Goal: Navigation & Orientation: Find specific page/section

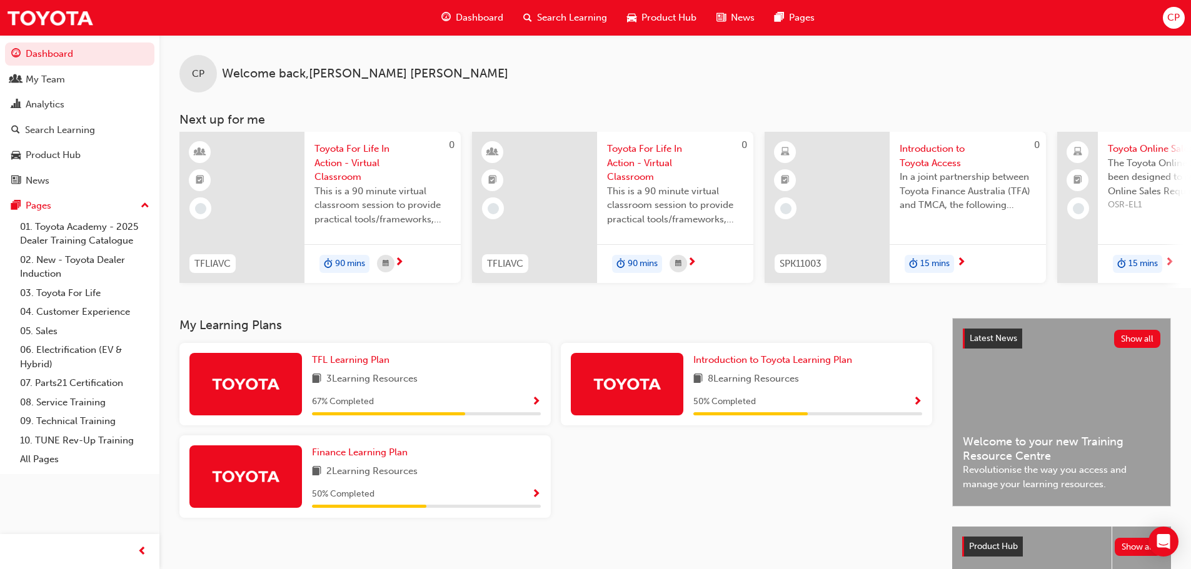
click at [662, 14] on span "Product Hub" at bounding box center [668, 18] width 55 height 14
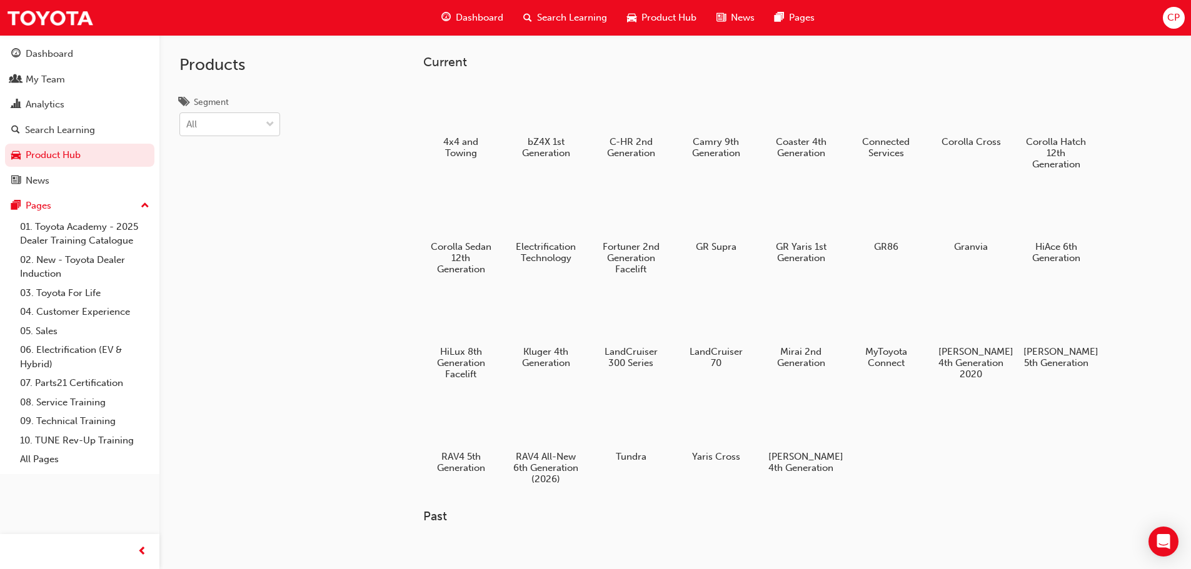
click at [268, 124] on div at bounding box center [270, 124] width 19 height 22
click at [187, 124] on input "Segment All" at bounding box center [186, 124] width 1 height 11
click at [629, 217] on div at bounding box center [630, 212] width 69 height 50
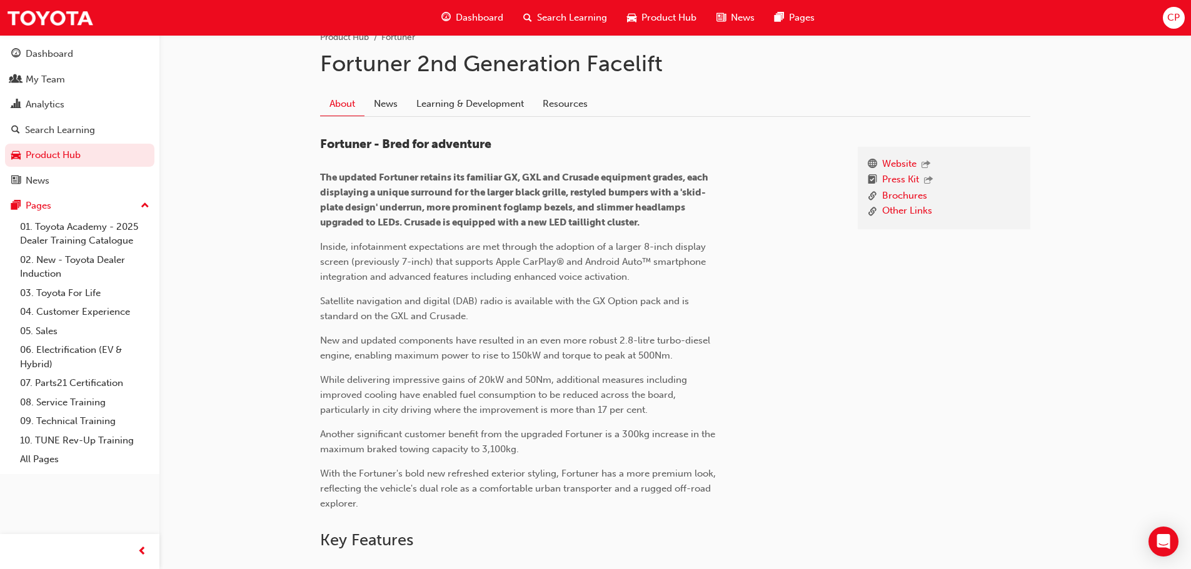
scroll to position [250, 0]
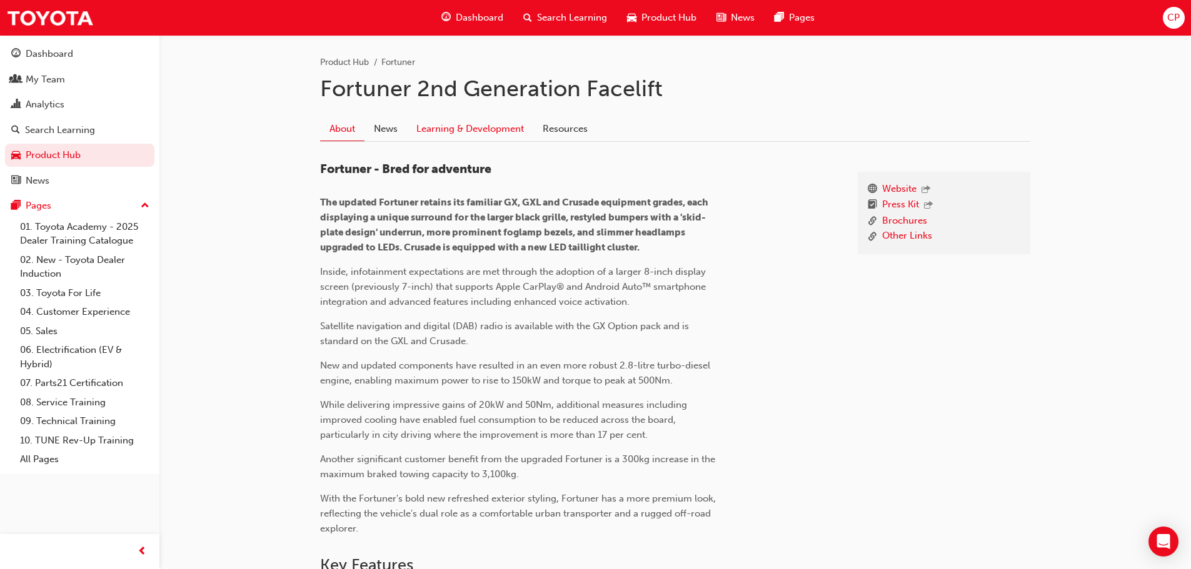
click at [471, 126] on link "Learning & Development" at bounding box center [470, 129] width 126 height 24
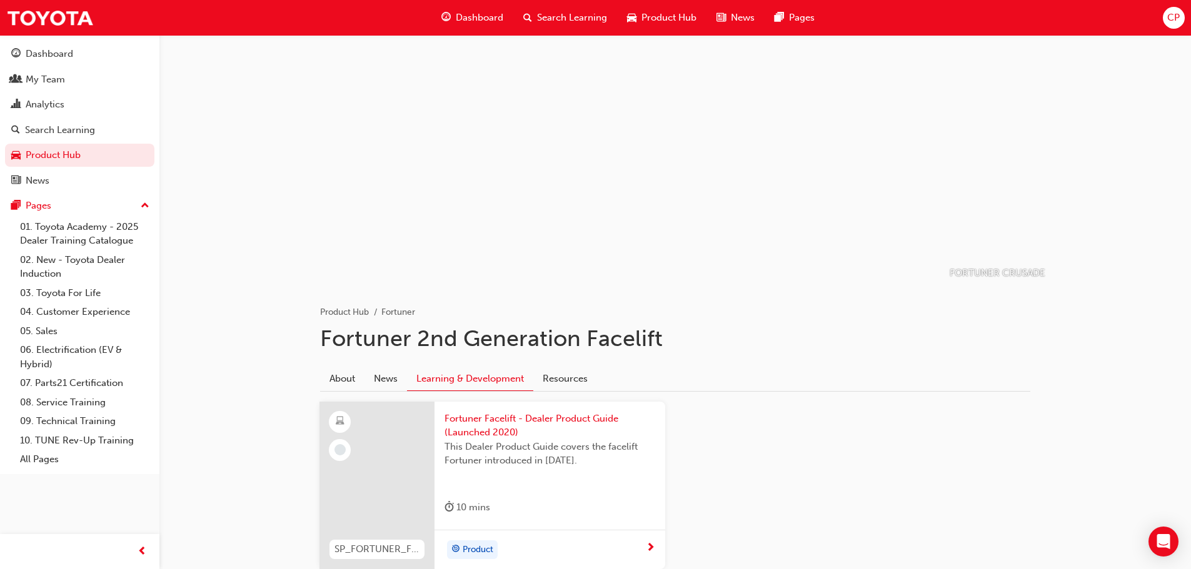
scroll to position [250, 0]
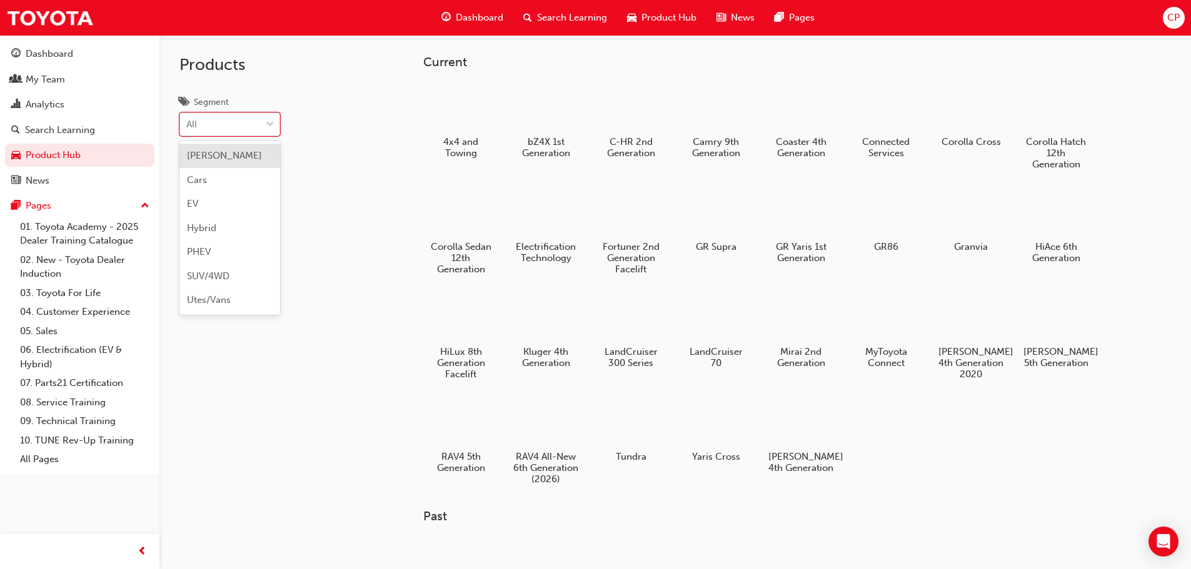
click at [267, 122] on span "down-icon" at bounding box center [270, 125] width 9 height 16
click at [187, 122] on input "Segment option [PERSON_NAME] focused, 1 of 7. 7 results available. Use Up and D…" at bounding box center [186, 124] width 1 height 11
click at [267, 122] on span "down-icon" at bounding box center [270, 125] width 9 height 16
click at [187, 122] on input "Segment 0 results available. Select is focused ,type to refine list, press Down…" at bounding box center [186, 124] width 1 height 11
click at [48, 327] on link "05. Sales" at bounding box center [84, 331] width 139 height 19
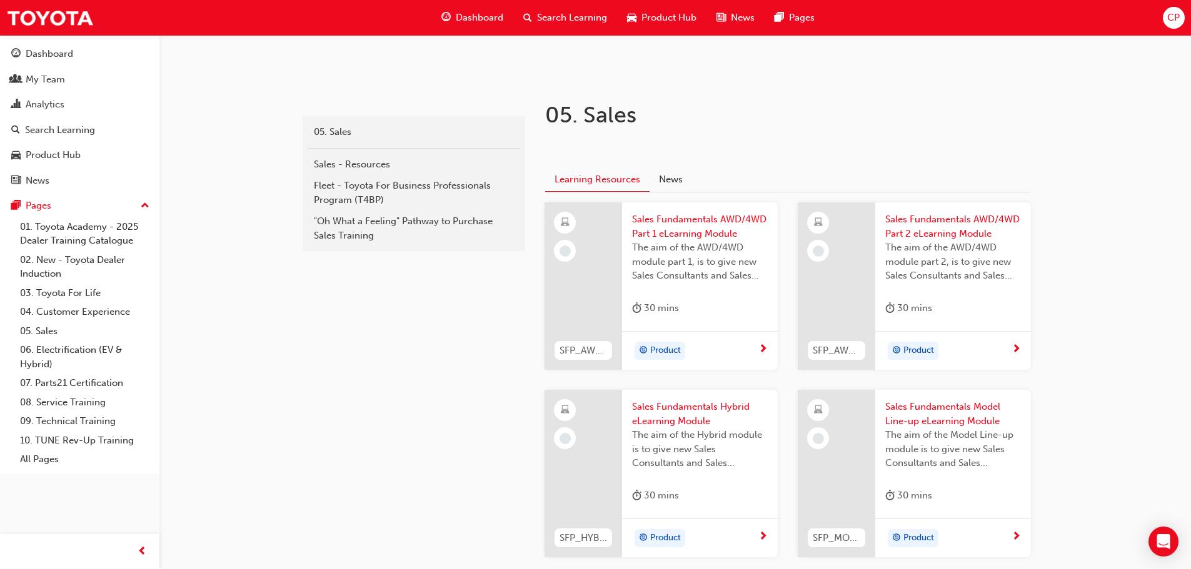
scroll to position [155, 0]
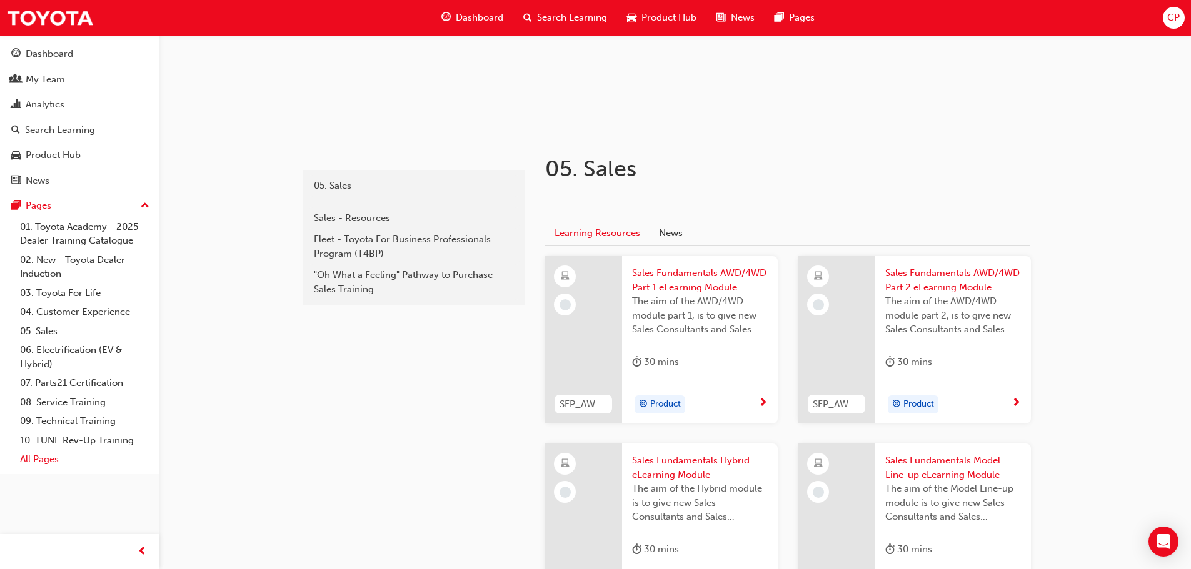
click at [48, 461] on link "All Pages" at bounding box center [84, 459] width 139 height 19
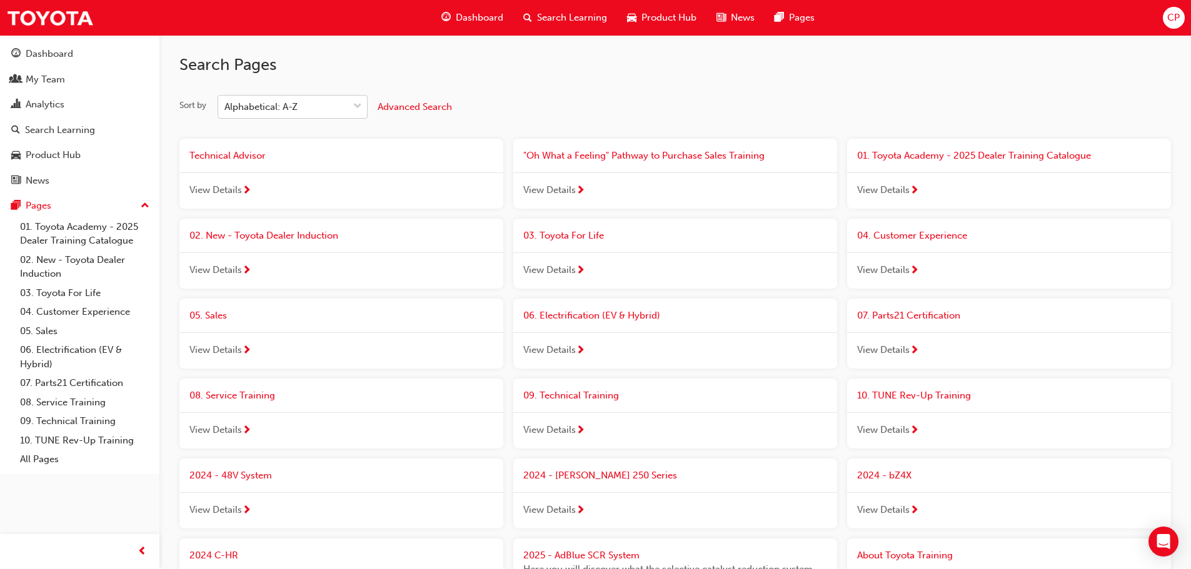
click at [361, 105] on span "down-icon" at bounding box center [357, 107] width 9 height 16
click at [226, 105] on input "Sort by Alphabetical: A-Z" at bounding box center [224, 106] width 1 height 11
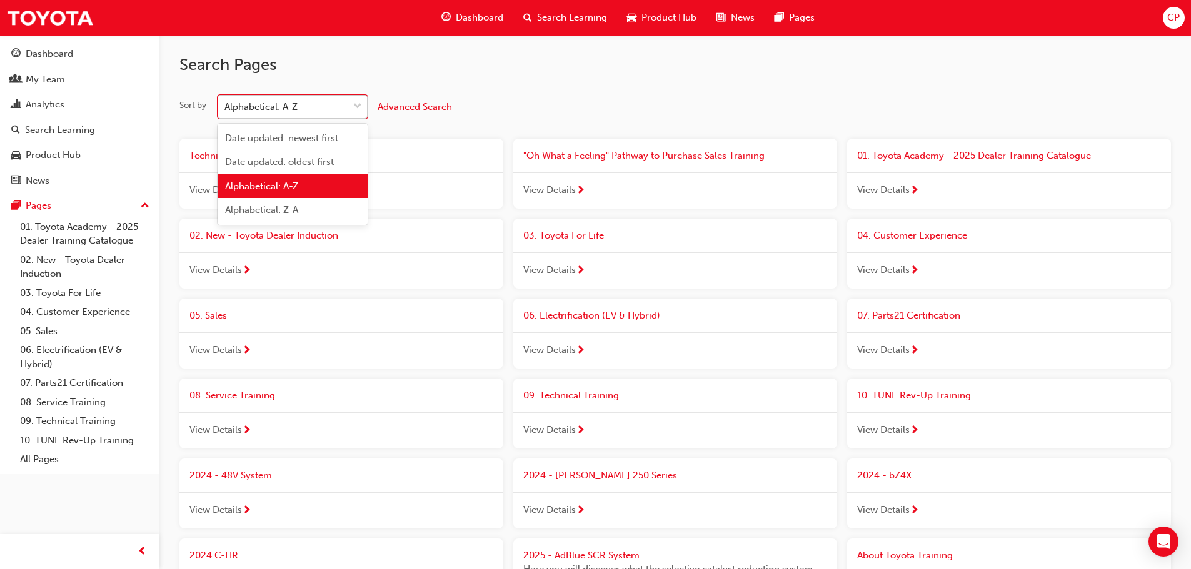
click at [297, 102] on div "Alphabetical: A-Z" at bounding box center [260, 107] width 73 height 14
click at [226, 102] on input "Sort by option Alphabetical: A-Z focused, 3 of 4. 4 results available. Use Up a…" at bounding box center [224, 106] width 1 height 11
click at [307, 104] on div "Alphabetical: A-Z" at bounding box center [283, 107] width 130 height 22
click at [226, 104] on input "Sort by option Alphabetical: A-Z focused, 3 of 4. 4 results available. Use Up a…" at bounding box center [224, 106] width 1 height 11
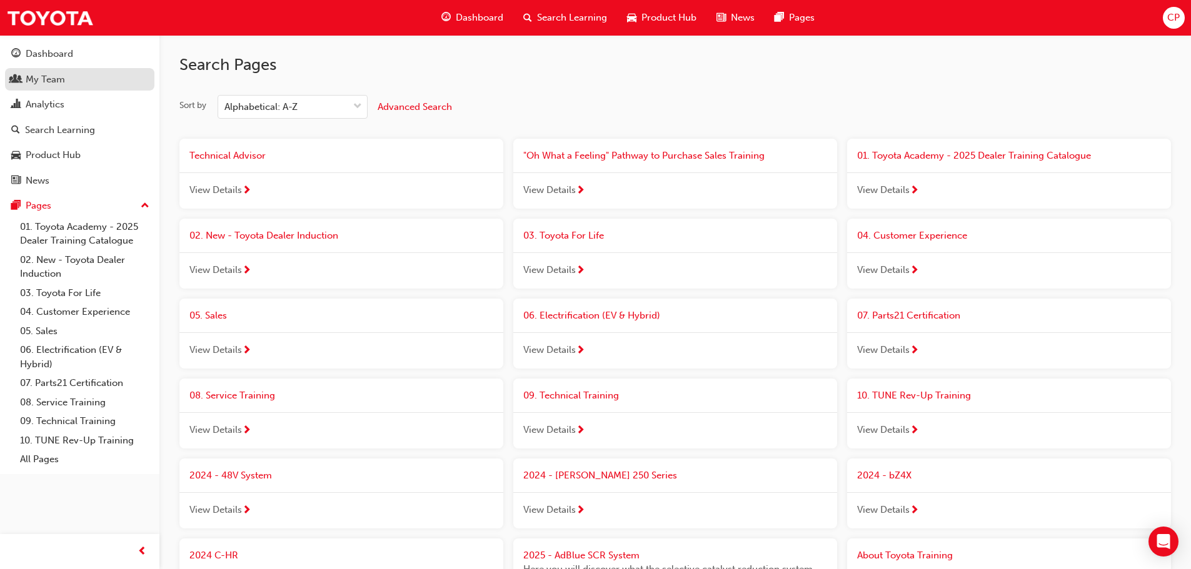
click at [41, 77] on div "My Team" at bounding box center [45, 79] width 39 height 14
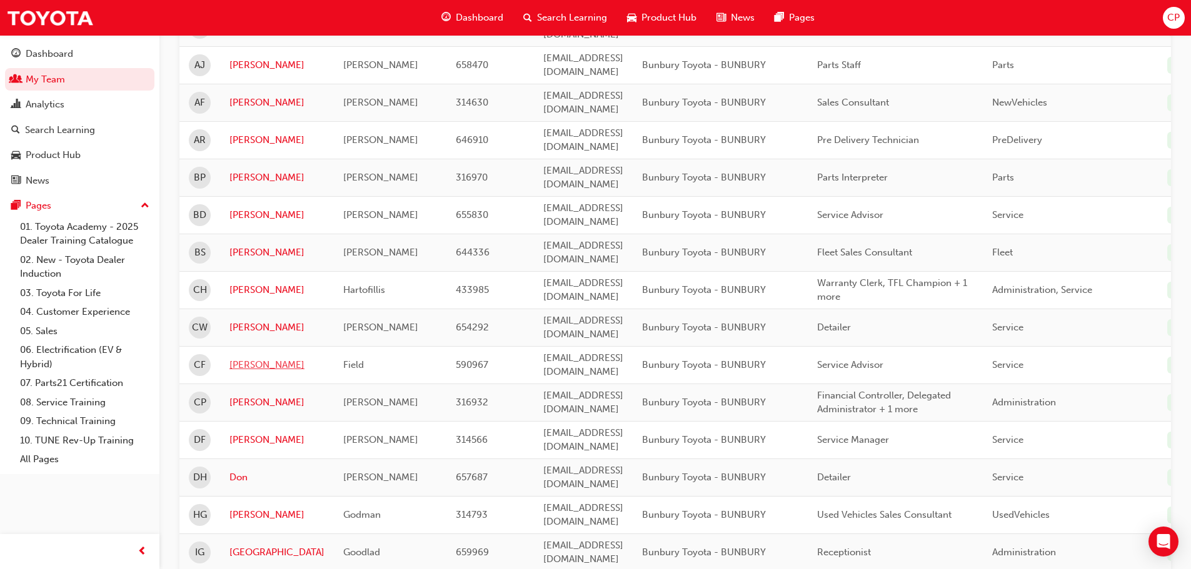
scroll to position [500, 0]
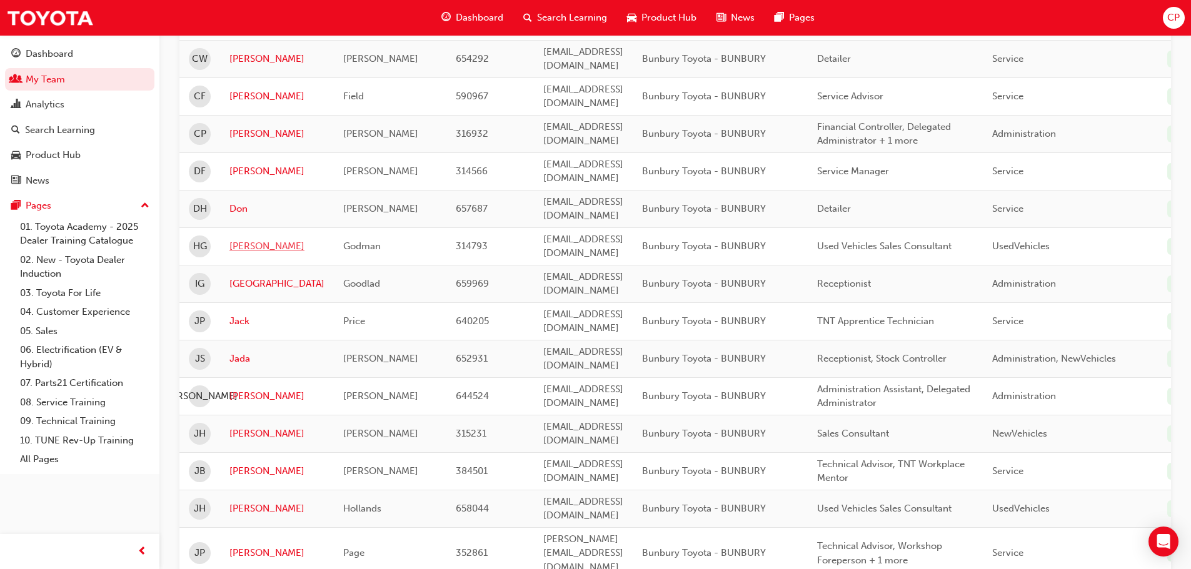
click at [237, 239] on link "[PERSON_NAME]" at bounding box center [276, 246] width 95 height 14
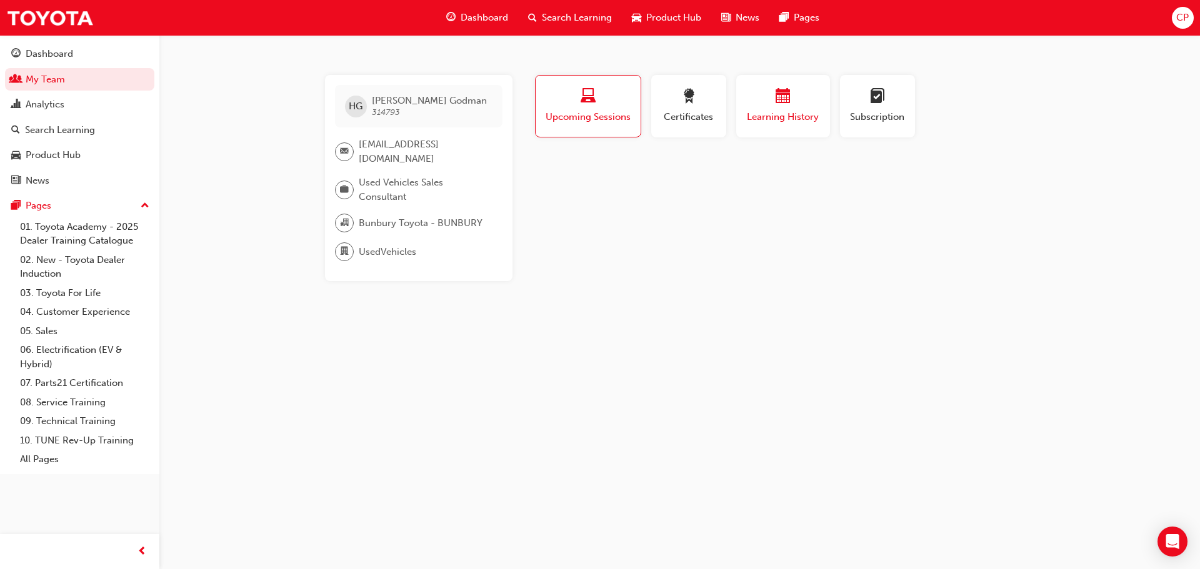
click at [792, 102] on div "button" at bounding box center [783, 98] width 75 height 19
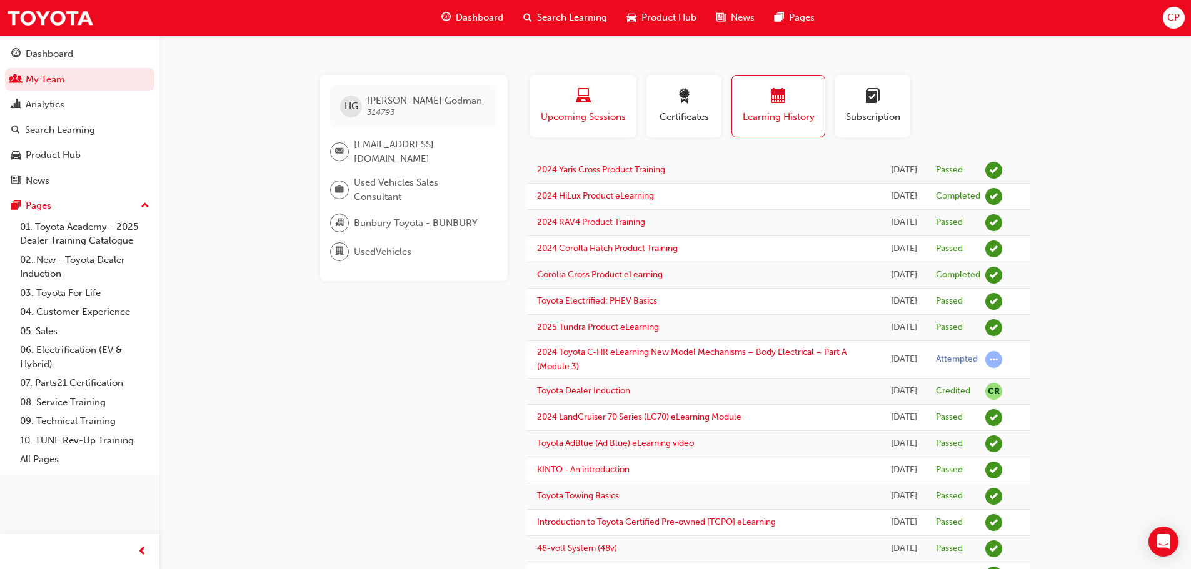
click at [576, 97] on span "laptop-icon" at bounding box center [583, 97] width 15 height 17
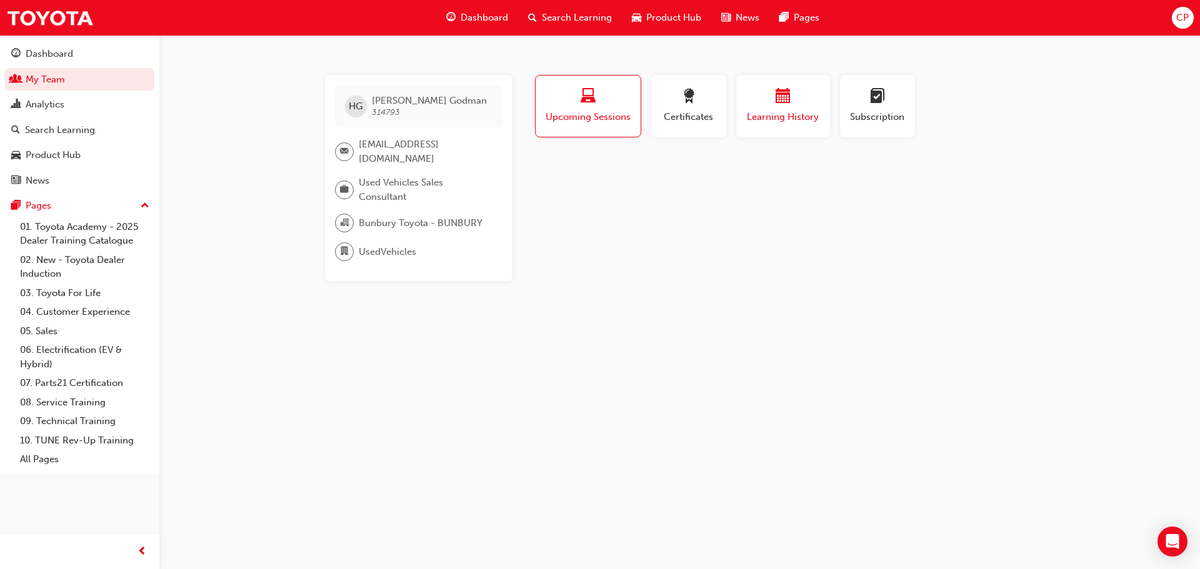
click at [772, 102] on div "button" at bounding box center [783, 98] width 75 height 19
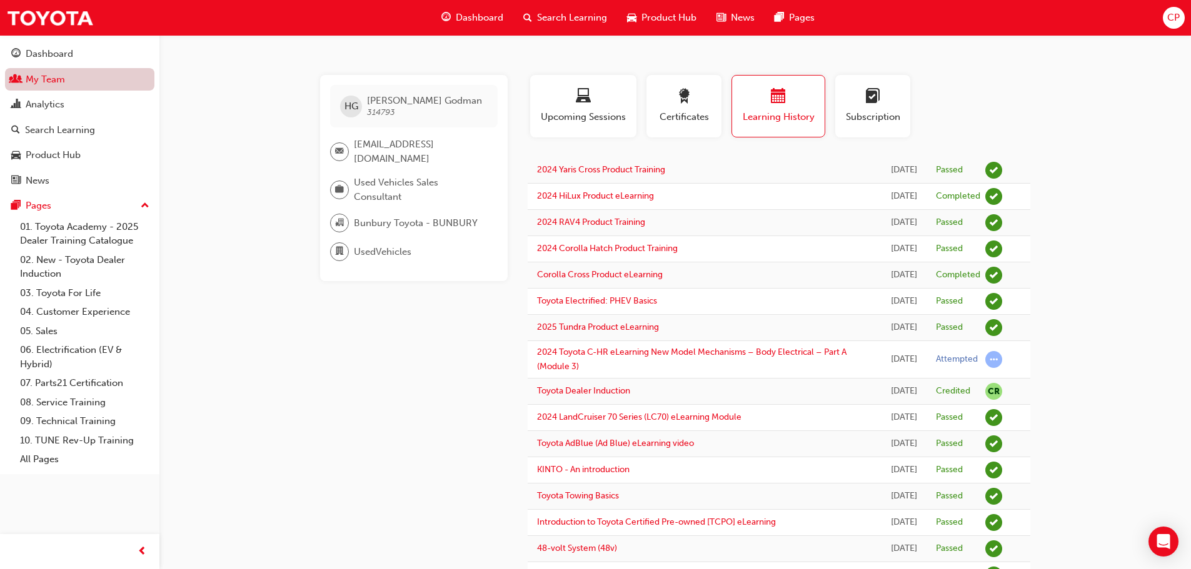
click at [44, 75] on link "My Team" at bounding box center [79, 79] width 149 height 23
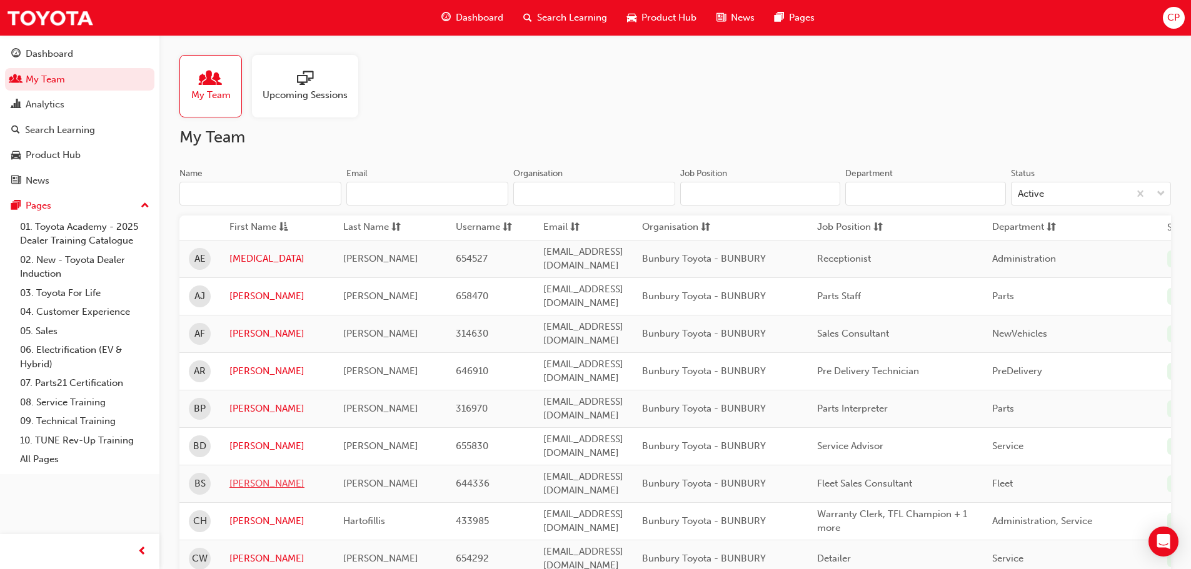
click at [241, 477] on link "[PERSON_NAME]" at bounding box center [276, 484] width 95 height 14
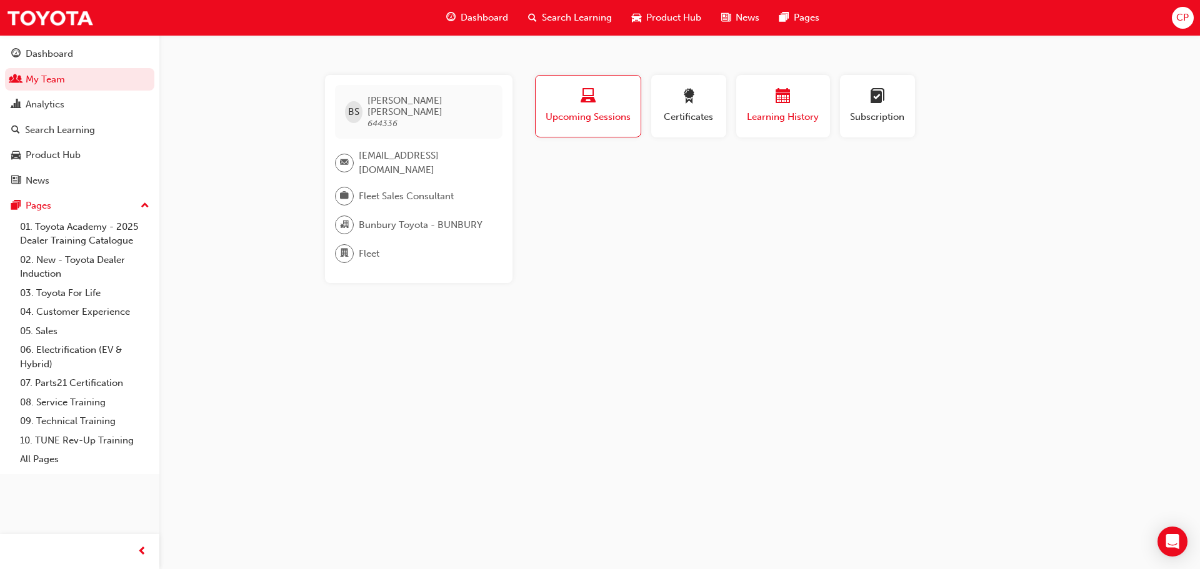
click at [772, 92] on div "button" at bounding box center [783, 98] width 75 height 19
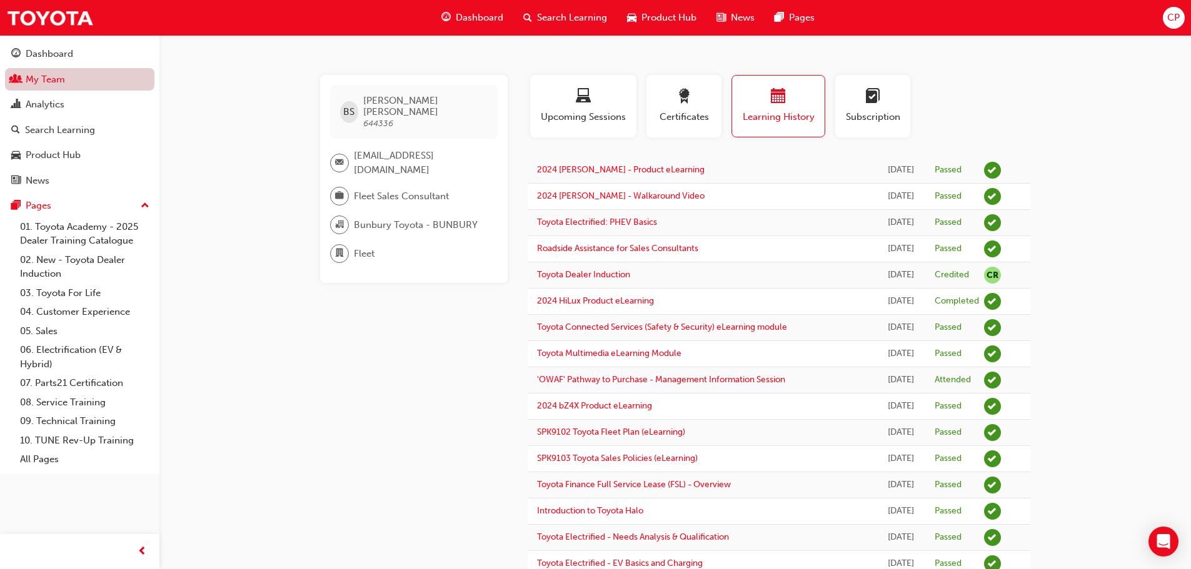
click at [40, 77] on link "My Team" at bounding box center [79, 79] width 149 height 23
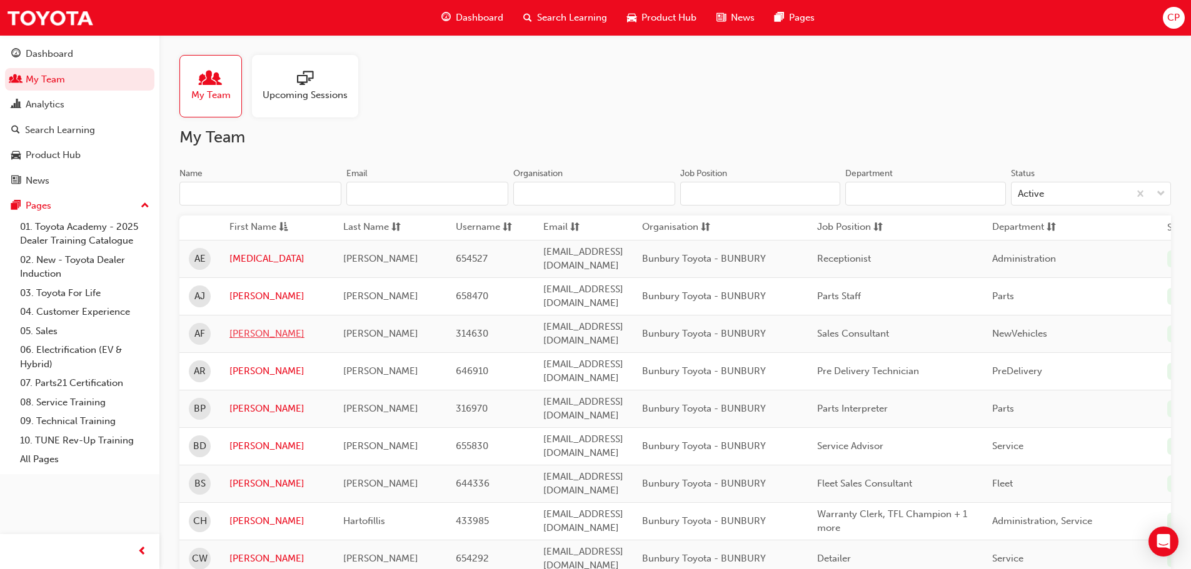
click at [245, 327] on link "[PERSON_NAME]" at bounding box center [276, 334] width 95 height 14
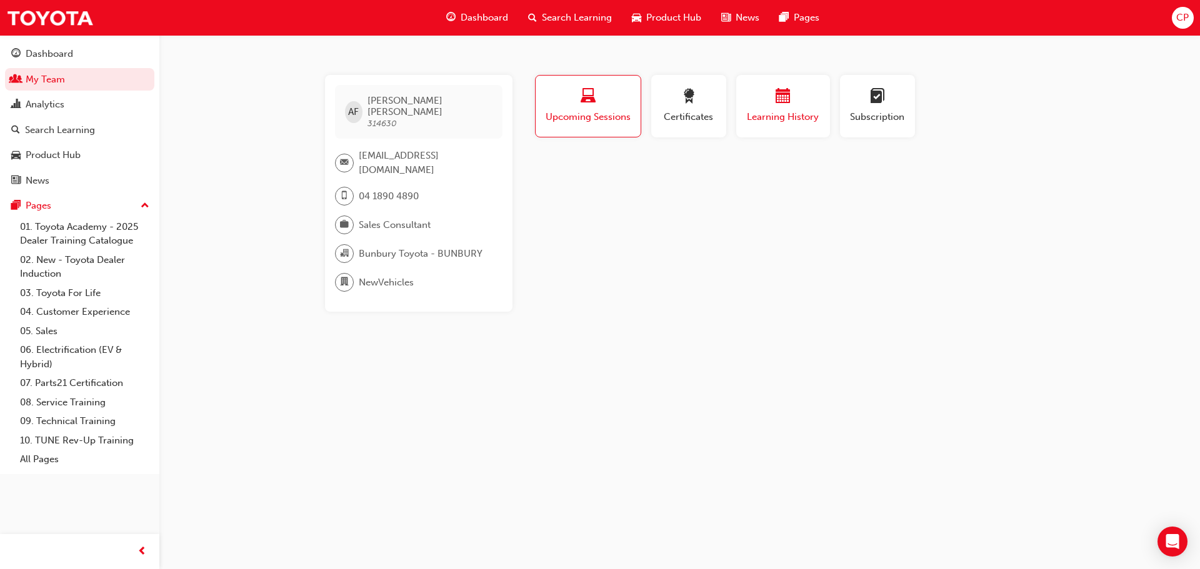
click at [784, 101] on span "calendar-icon" at bounding box center [783, 97] width 15 height 17
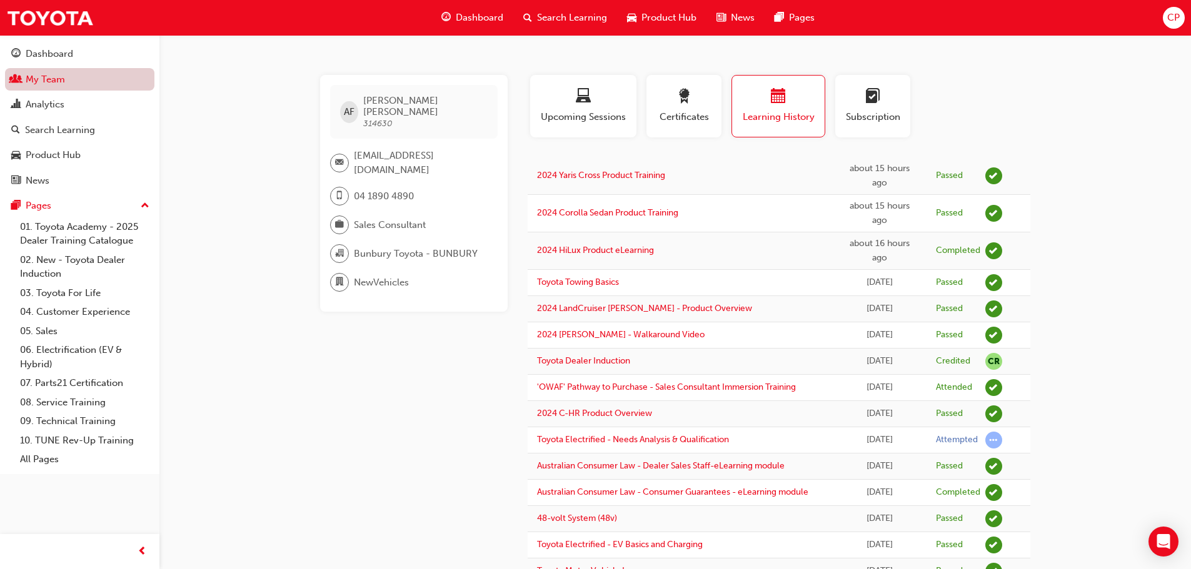
click at [41, 76] on link "My Team" at bounding box center [79, 79] width 149 height 23
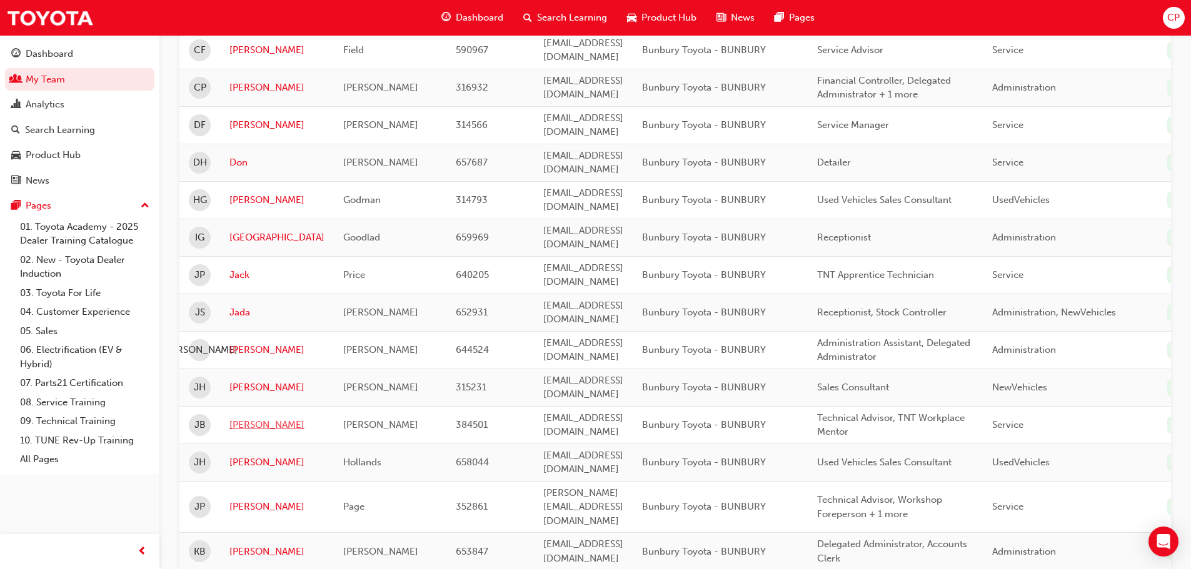
scroll to position [562, 0]
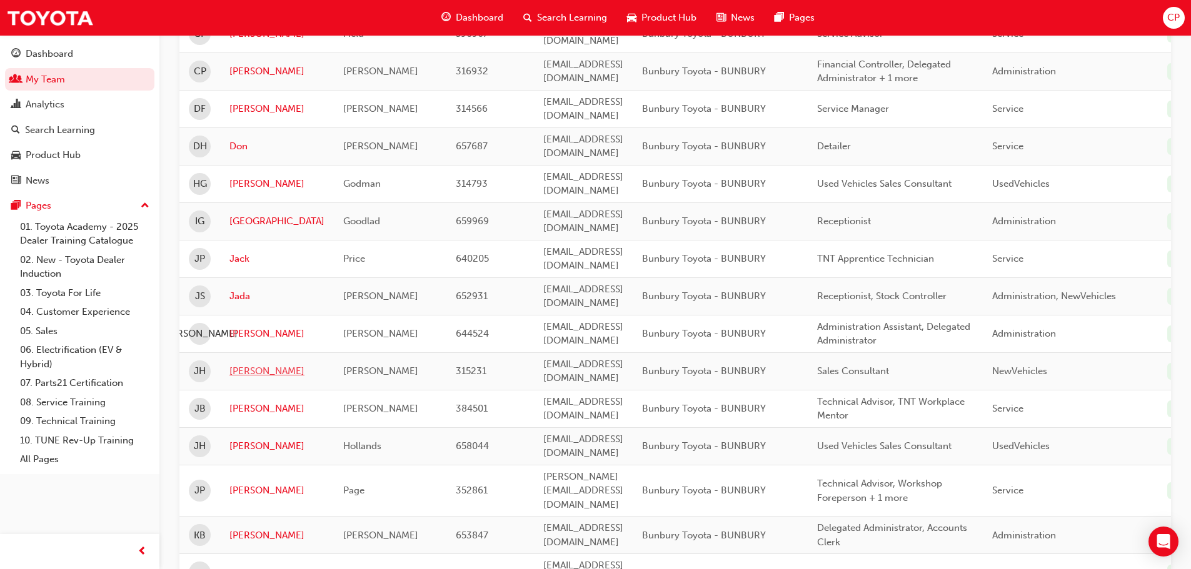
click at [241, 364] on link "[PERSON_NAME]" at bounding box center [276, 371] width 95 height 14
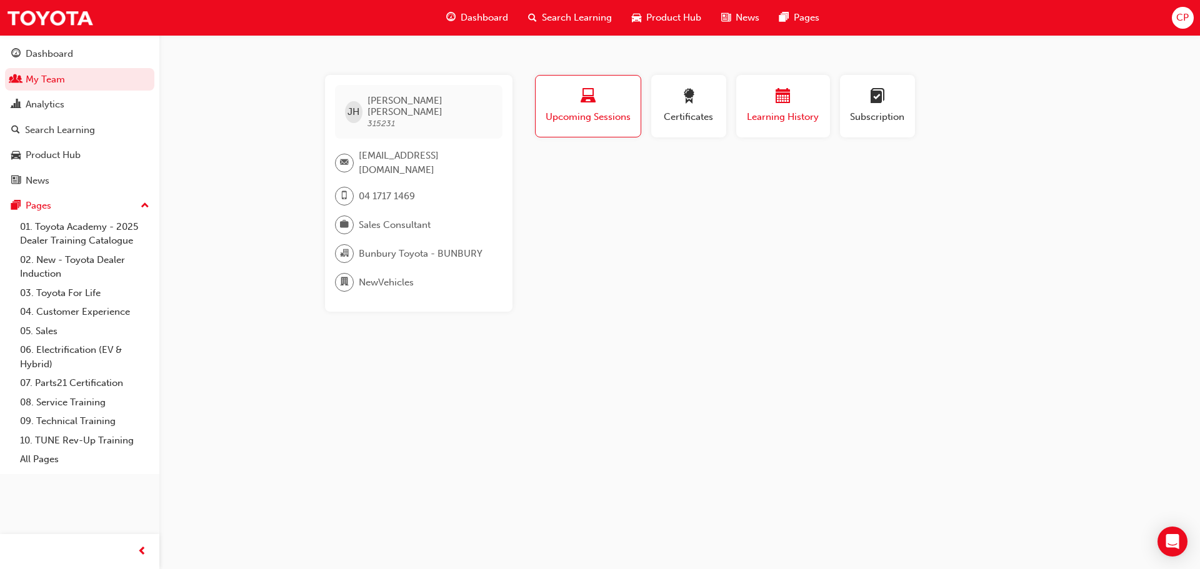
click at [778, 101] on span "calendar-icon" at bounding box center [783, 97] width 15 height 17
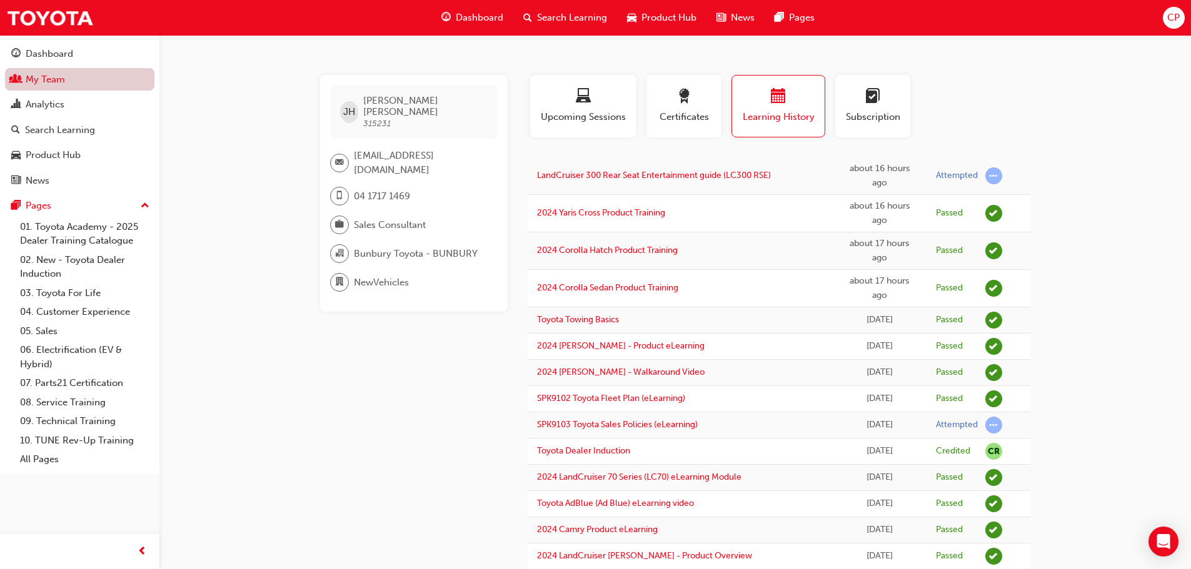
click at [39, 74] on link "My Team" at bounding box center [79, 79] width 149 height 23
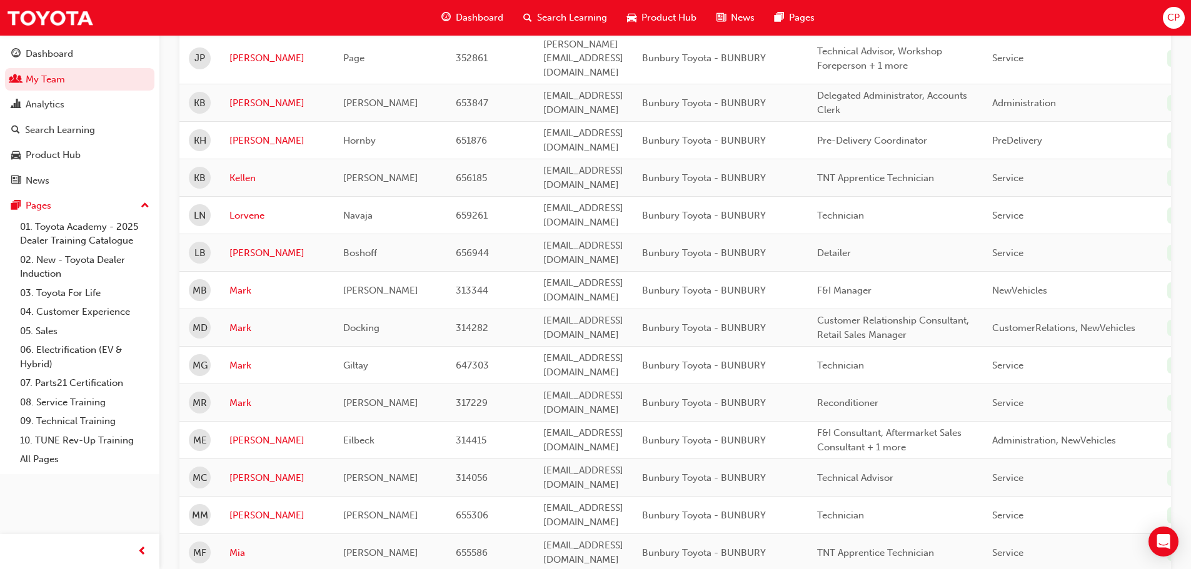
scroll to position [1125, 0]
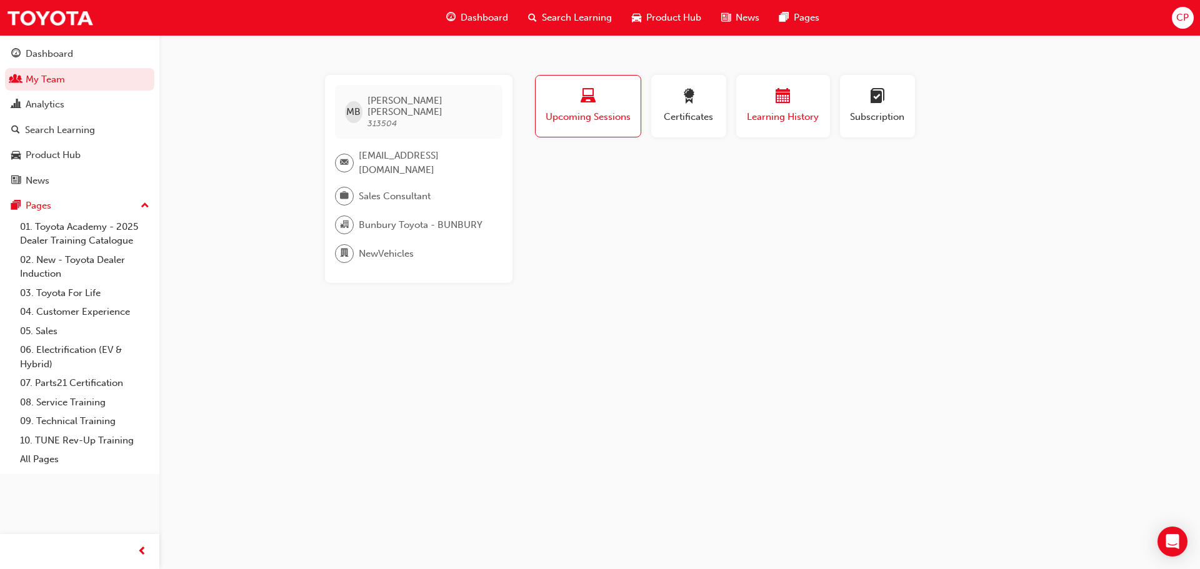
click at [777, 106] on span "calendar-icon" at bounding box center [783, 97] width 15 height 17
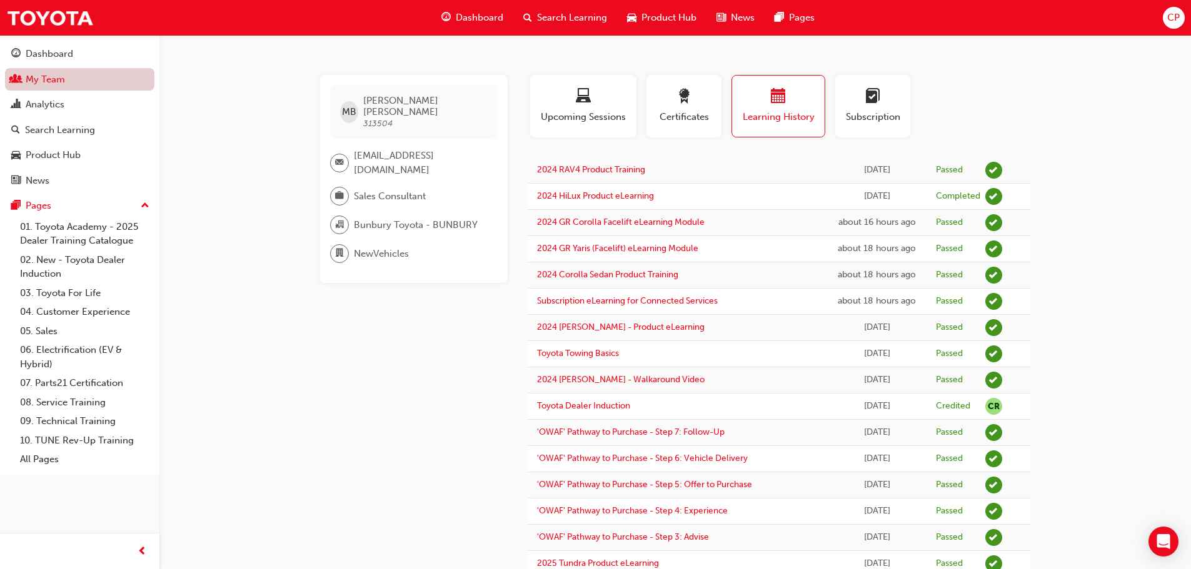
click at [29, 76] on link "My Team" at bounding box center [79, 79] width 149 height 23
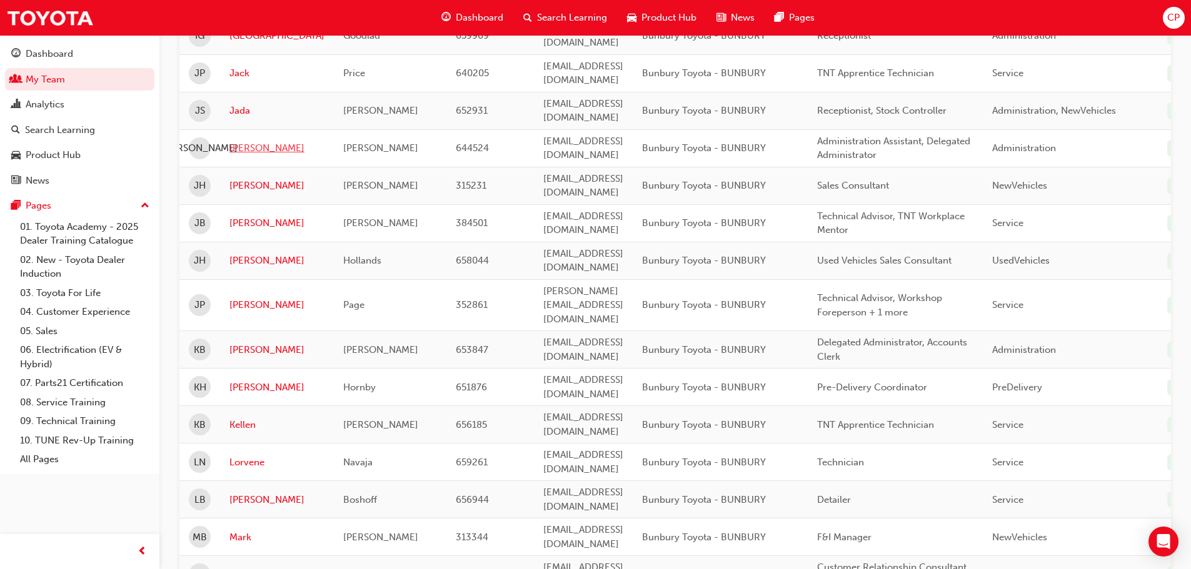
scroll to position [750, 0]
click at [244, 252] on link "[PERSON_NAME]" at bounding box center [276, 259] width 95 height 14
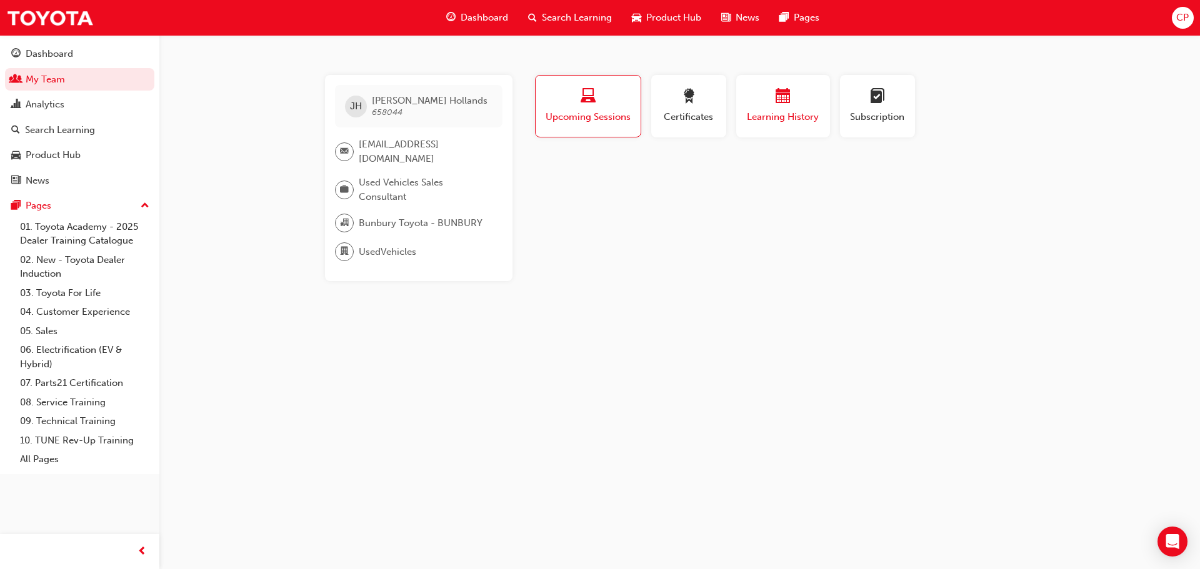
click at [774, 101] on div "button" at bounding box center [783, 98] width 75 height 19
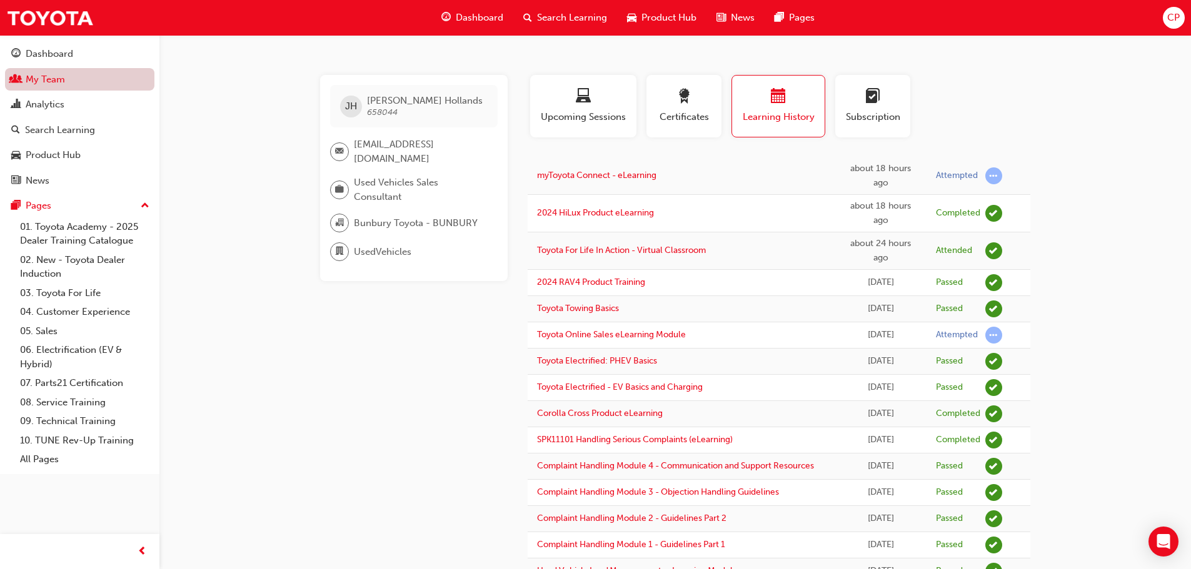
click at [46, 77] on link "My Team" at bounding box center [79, 79] width 149 height 23
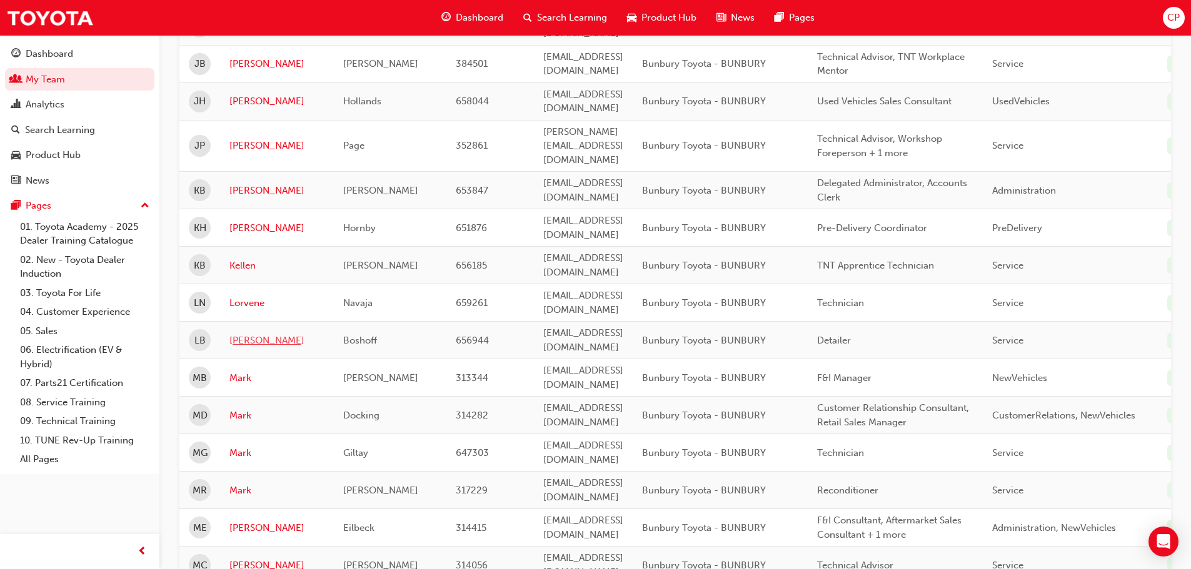
scroll to position [937, 0]
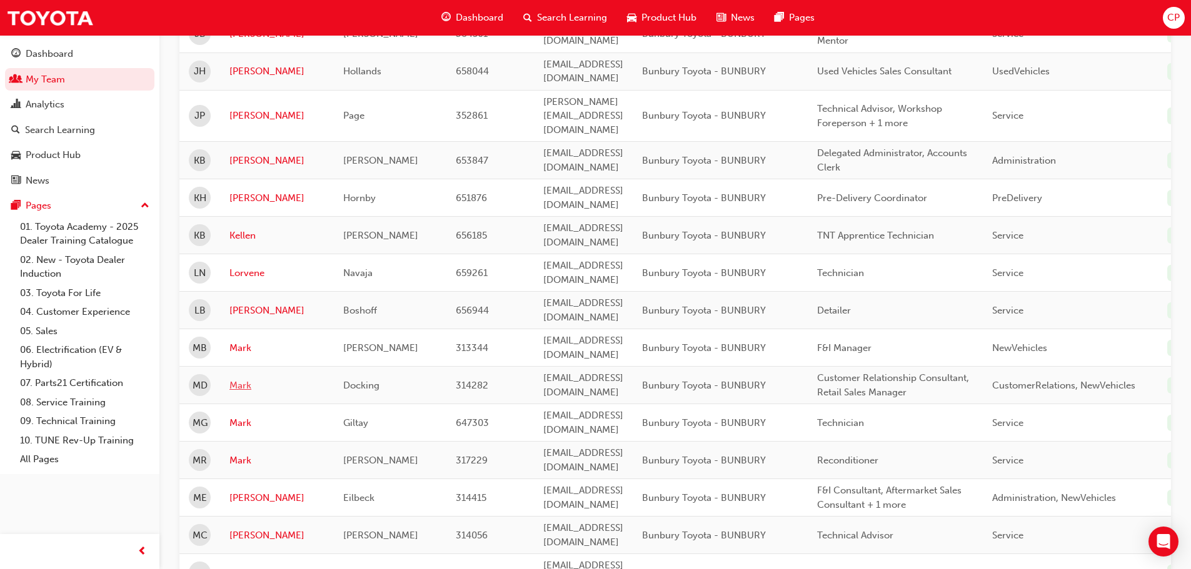
click at [242, 379] on link "Mark" at bounding box center [276, 386] width 95 height 14
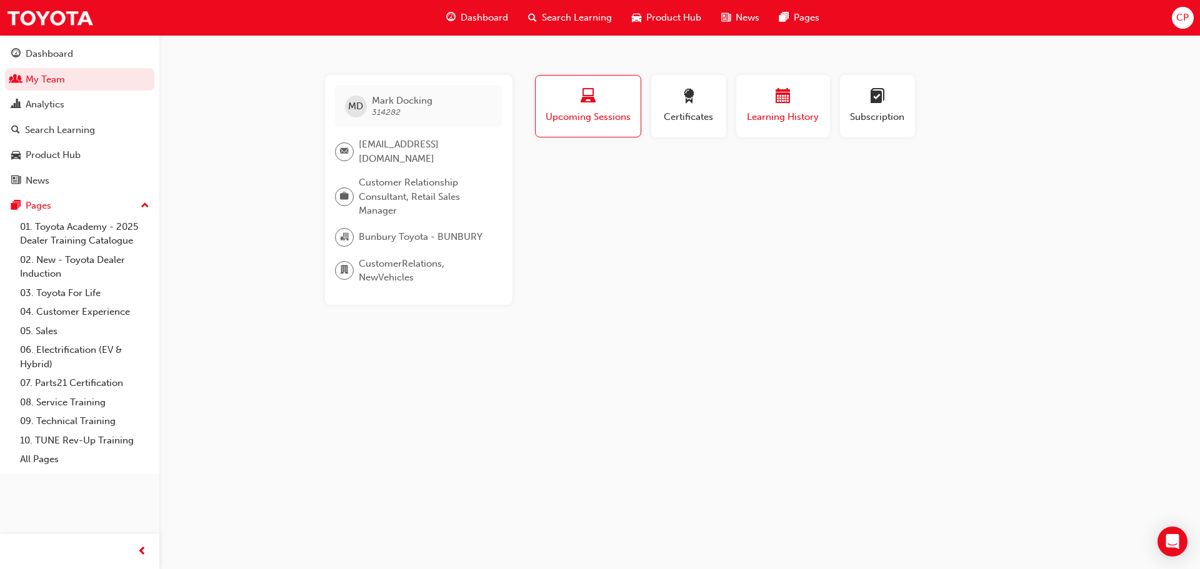
click at [781, 103] on span "calendar-icon" at bounding box center [783, 97] width 15 height 17
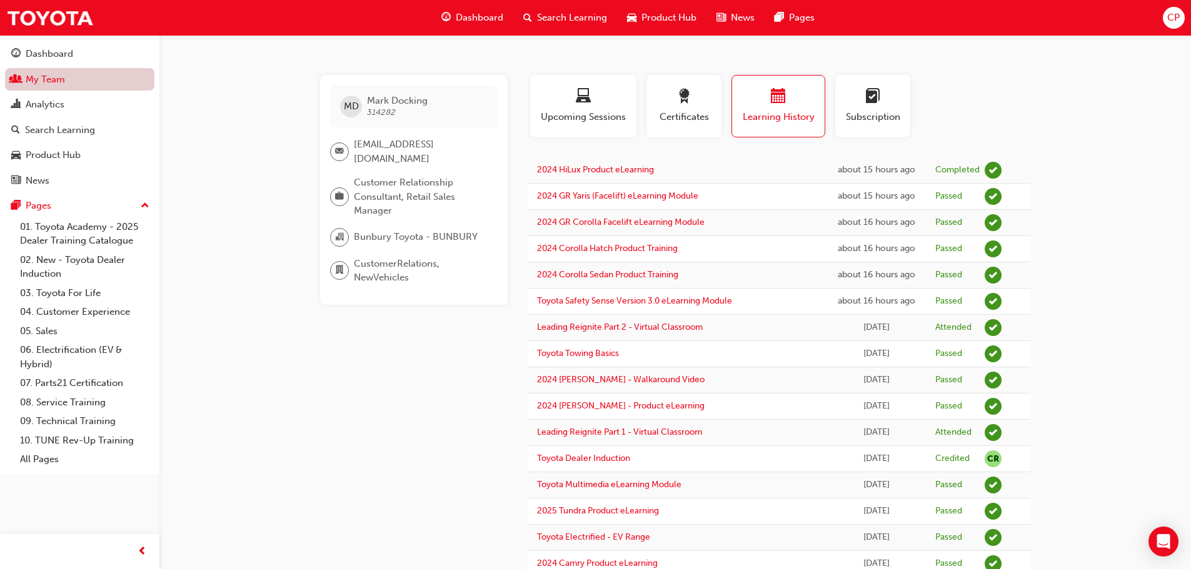
click at [44, 76] on link "My Team" at bounding box center [79, 79] width 149 height 23
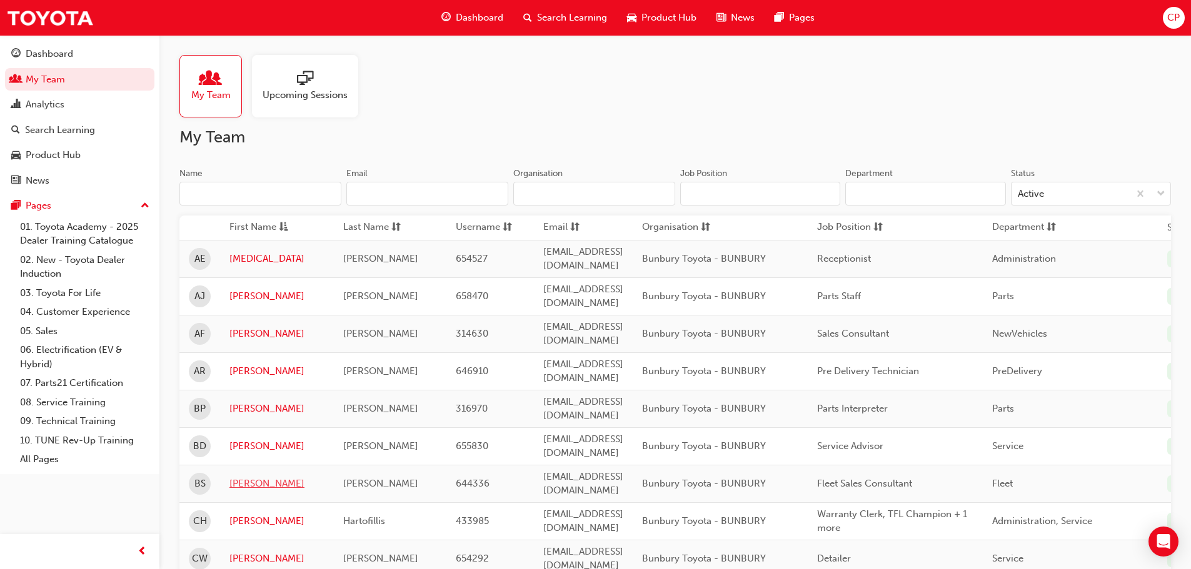
click at [239, 477] on link "[PERSON_NAME]" at bounding box center [276, 484] width 95 height 14
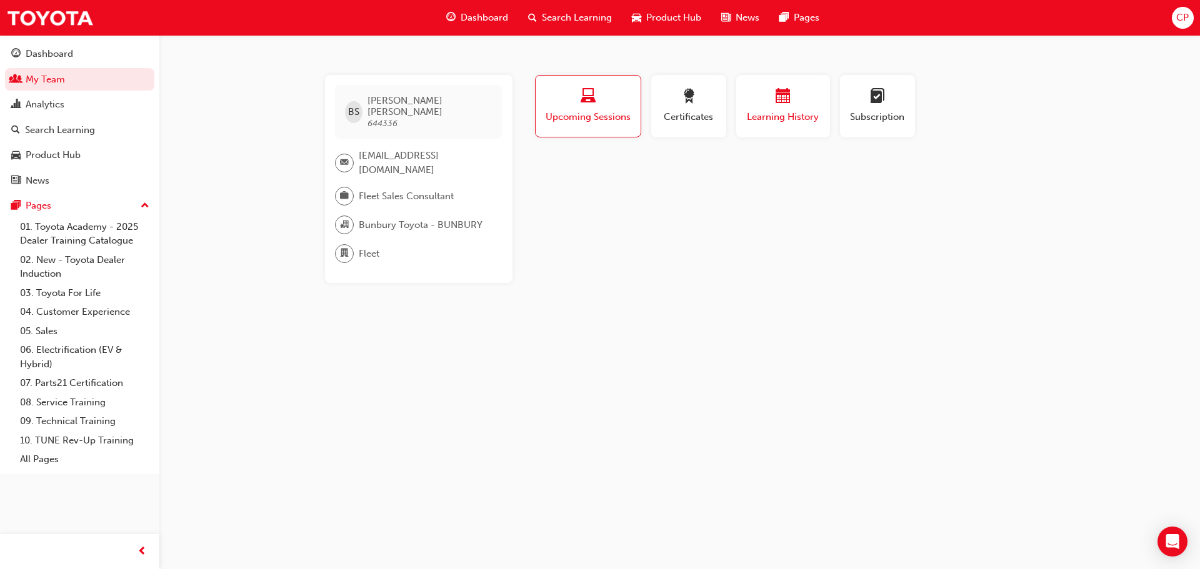
click at [776, 99] on span "calendar-icon" at bounding box center [783, 97] width 15 height 17
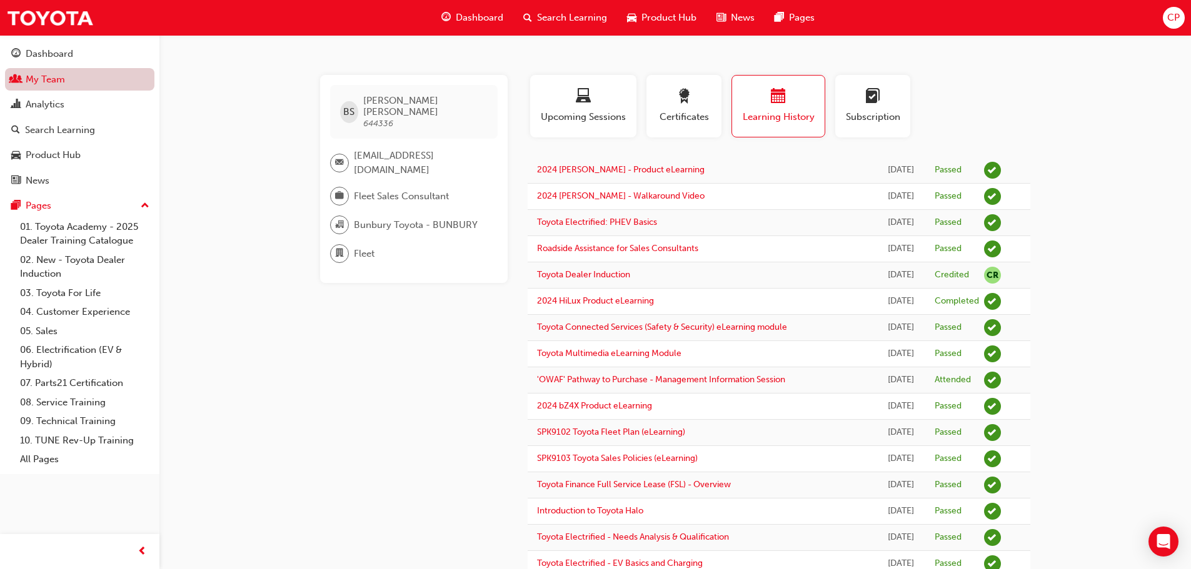
click at [52, 74] on link "My Team" at bounding box center [79, 79] width 149 height 23
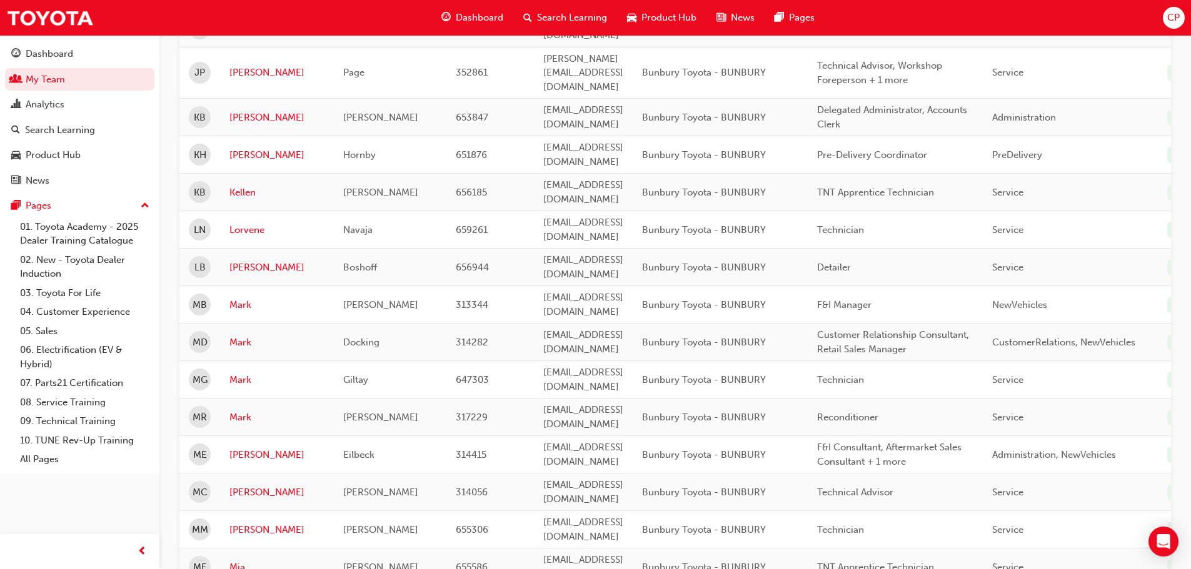
scroll to position [1000, 0]
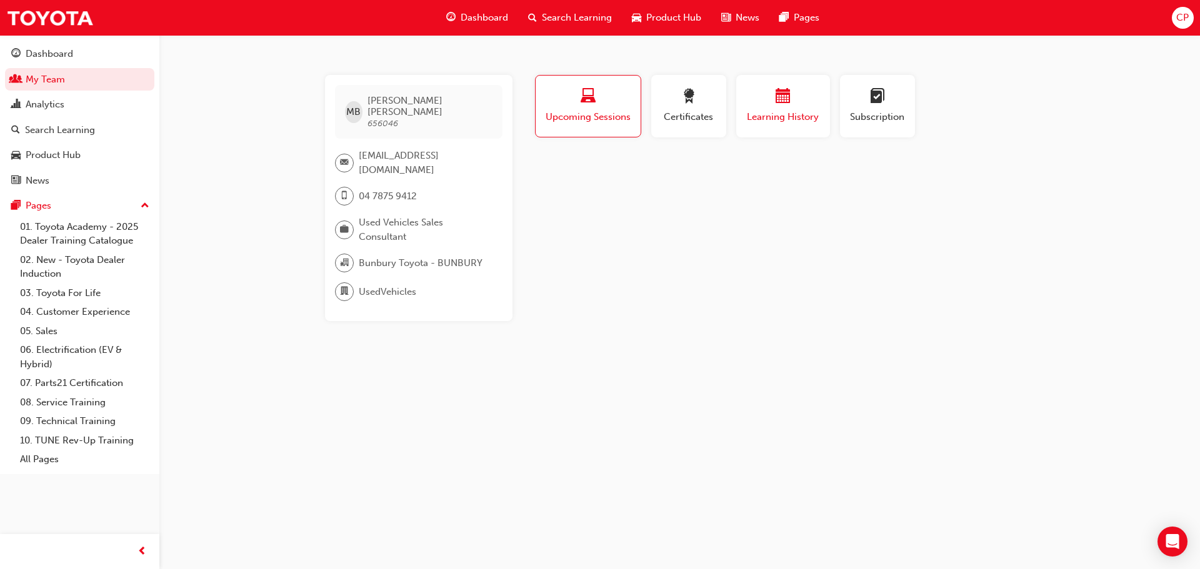
click at [774, 101] on div "button" at bounding box center [783, 98] width 75 height 19
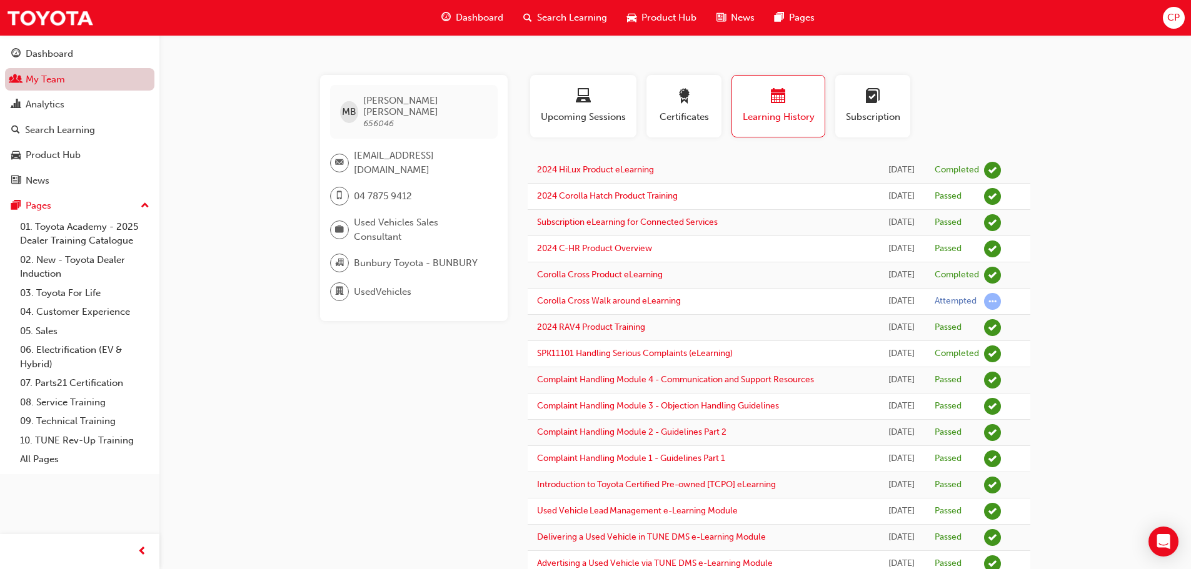
click at [44, 76] on link "My Team" at bounding box center [79, 79] width 149 height 23
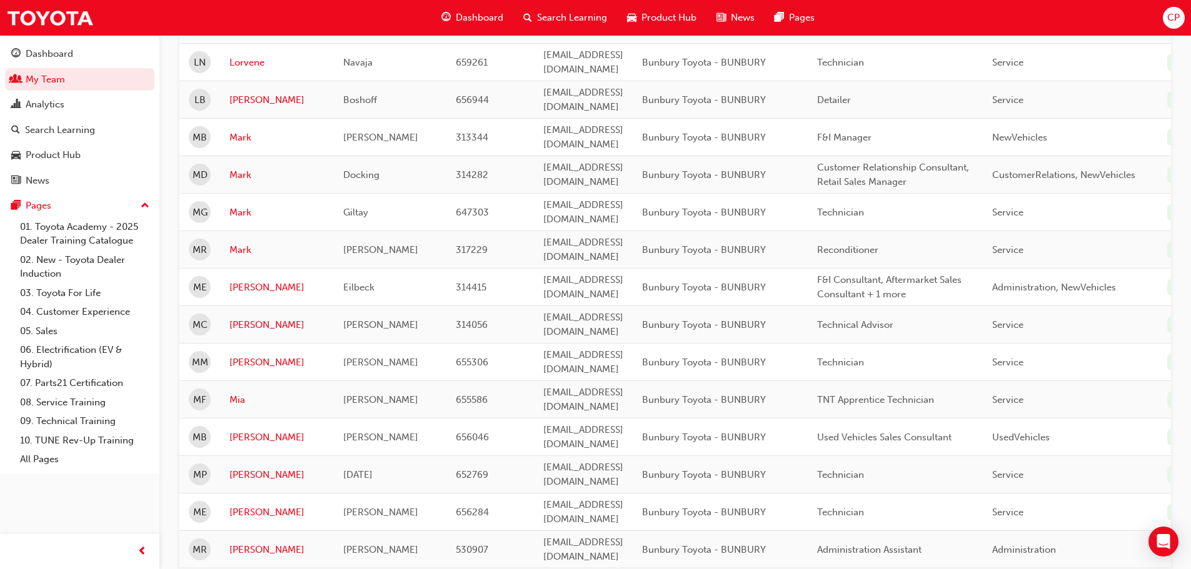
scroll to position [1250, 0]
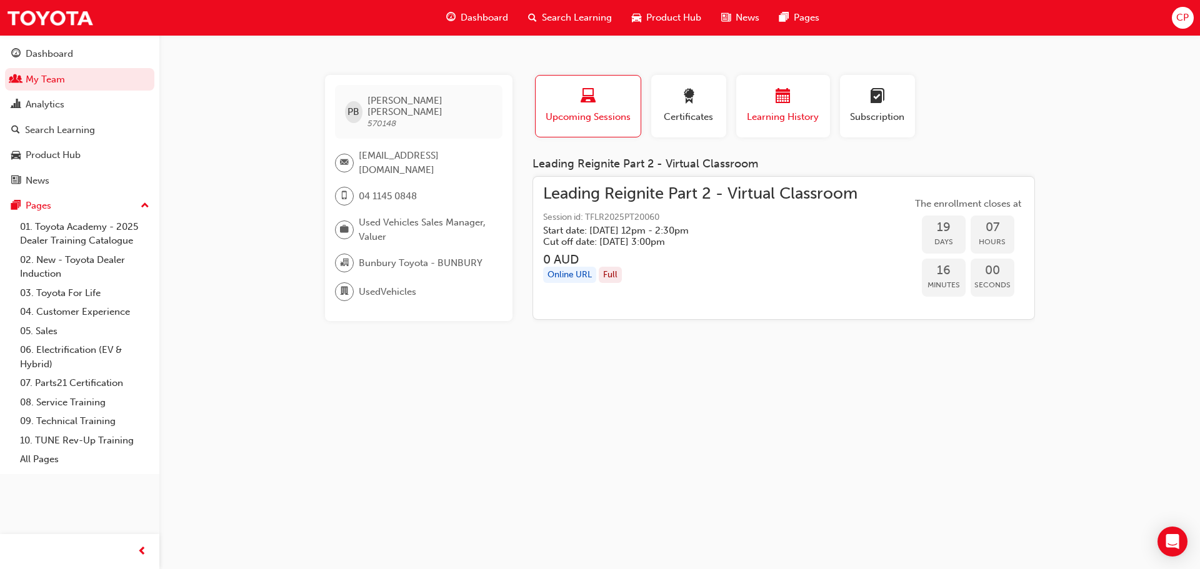
click at [777, 104] on span "calendar-icon" at bounding box center [783, 97] width 15 height 17
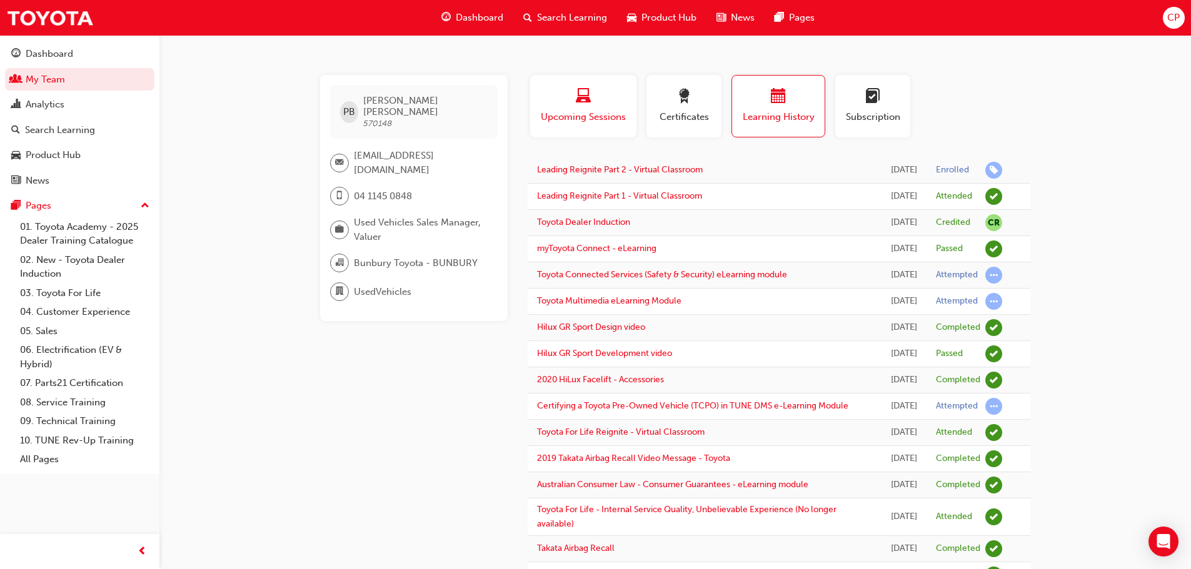
click at [579, 103] on span "laptop-icon" at bounding box center [583, 97] width 15 height 17
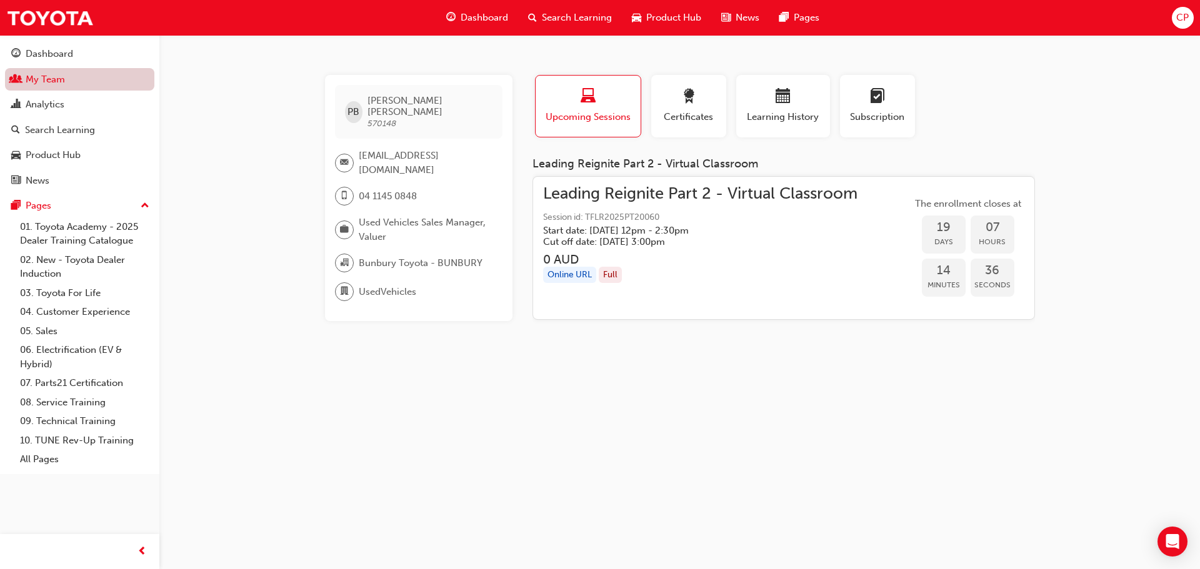
click at [45, 76] on link "My Team" at bounding box center [79, 79] width 149 height 23
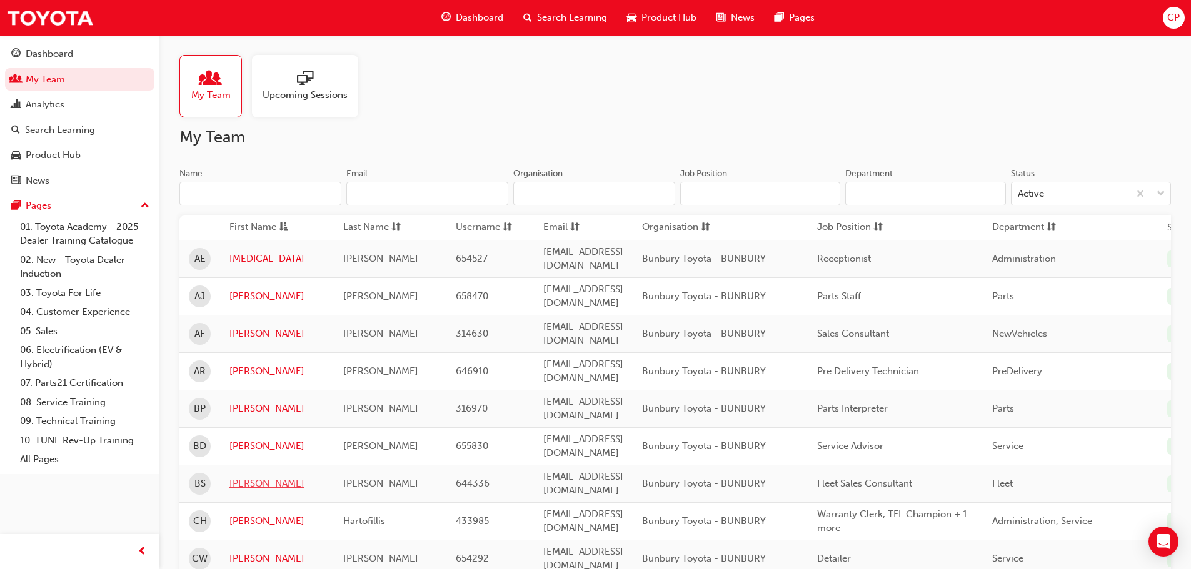
click at [249, 477] on link "[PERSON_NAME]" at bounding box center [276, 484] width 95 height 14
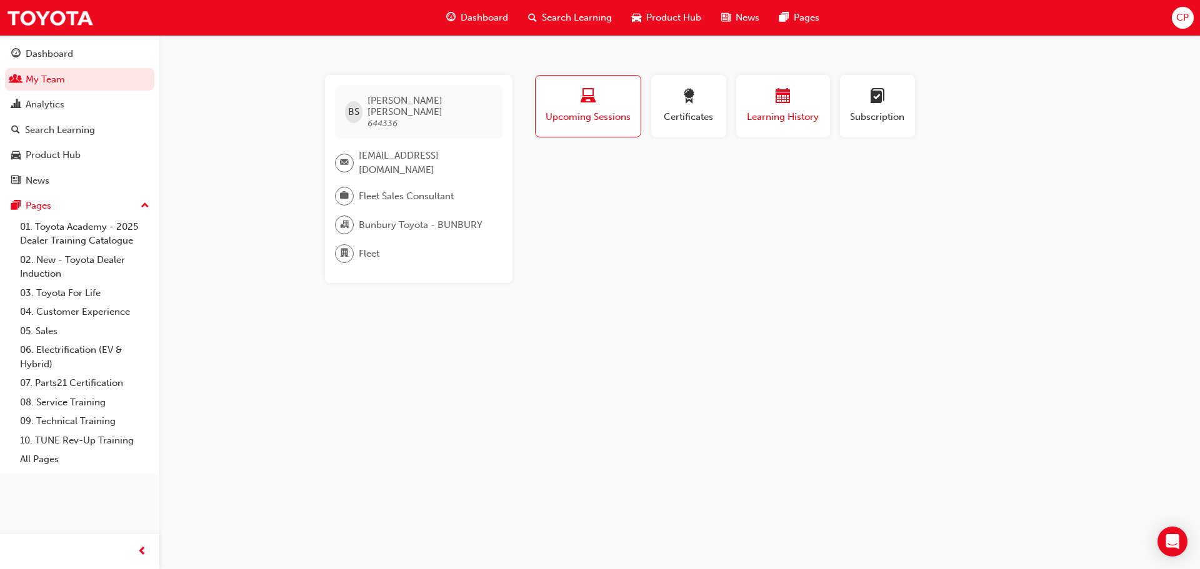
click at [778, 106] on span "calendar-icon" at bounding box center [783, 97] width 15 height 17
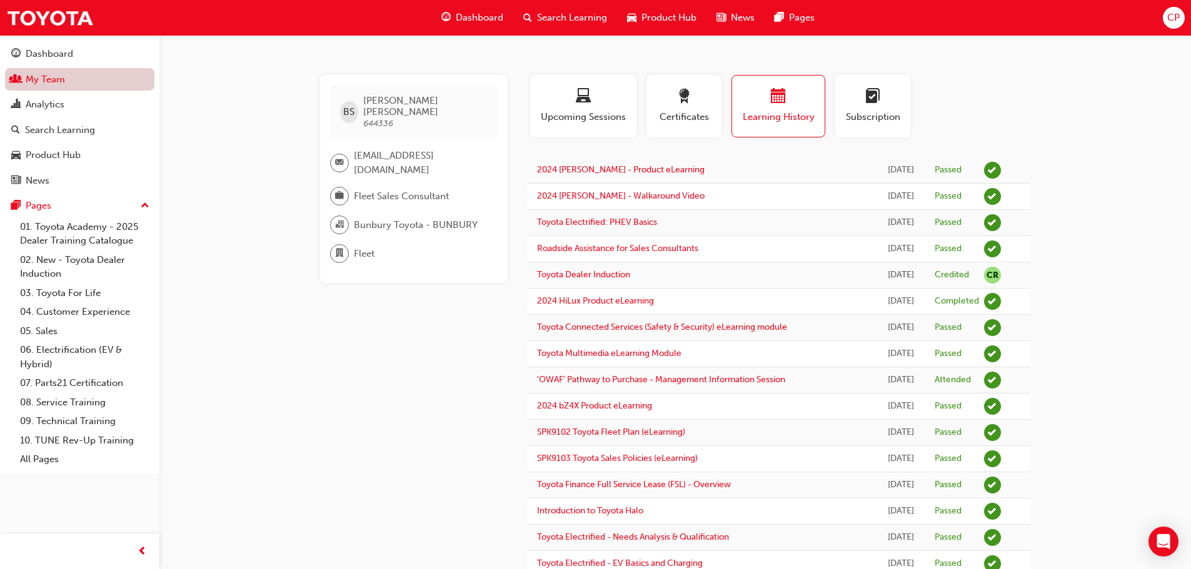
click at [38, 73] on link "My Team" at bounding box center [79, 79] width 149 height 23
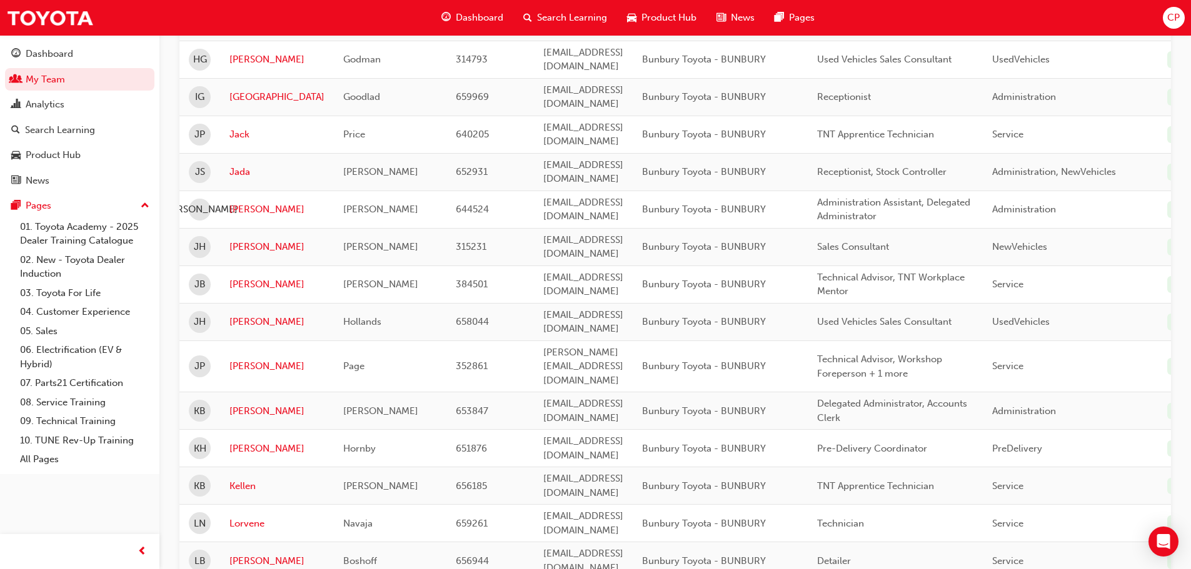
scroll to position [687, 0]
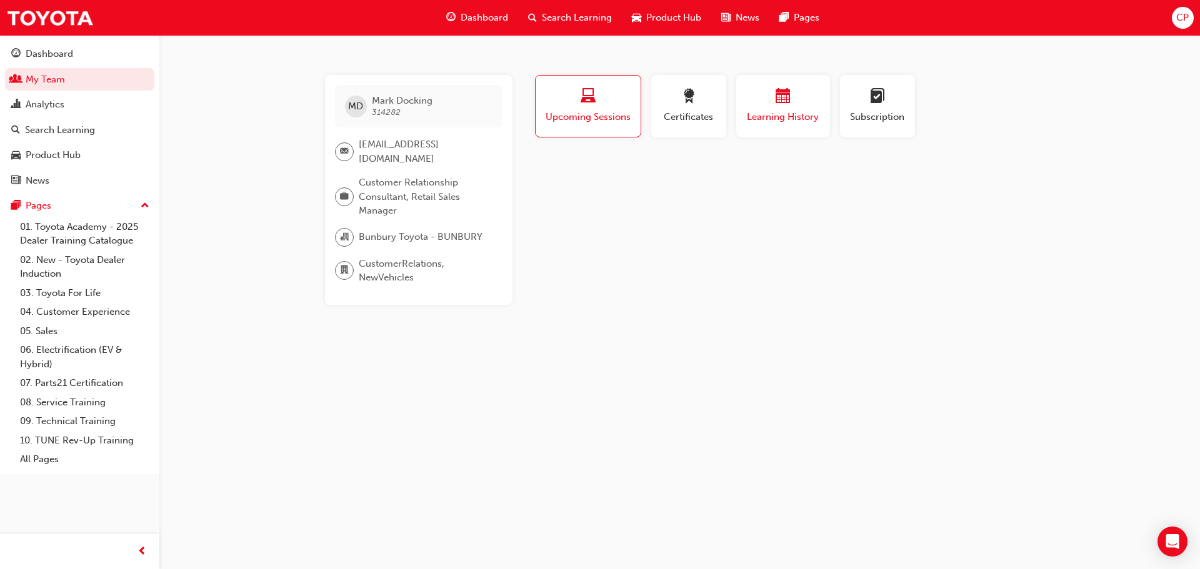
click at [786, 100] on span "calendar-icon" at bounding box center [783, 97] width 15 height 17
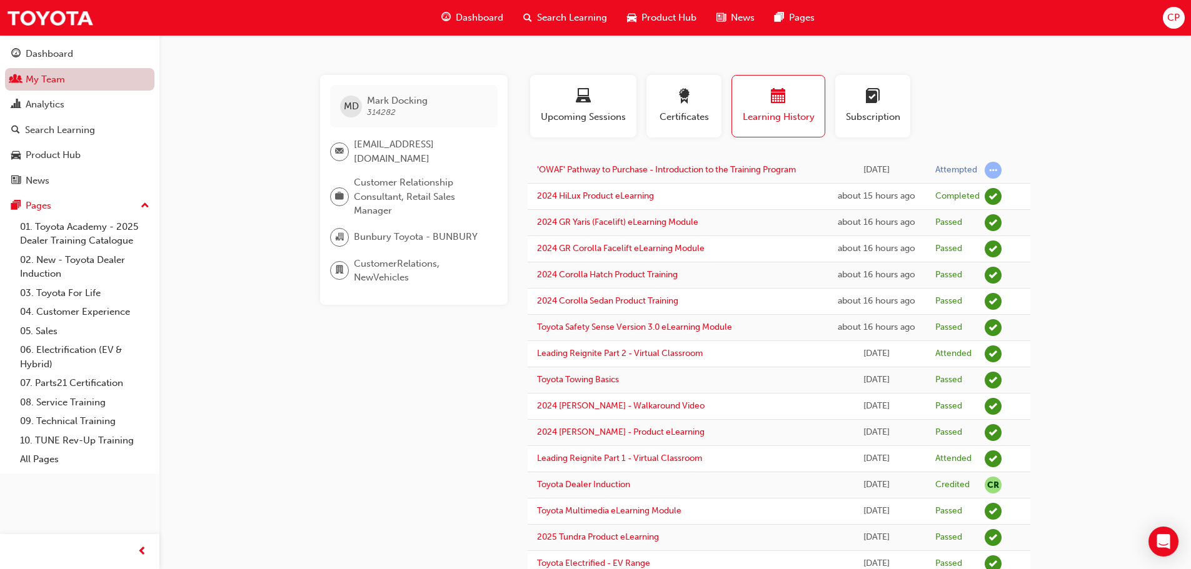
click at [44, 82] on link "My Team" at bounding box center [79, 79] width 149 height 23
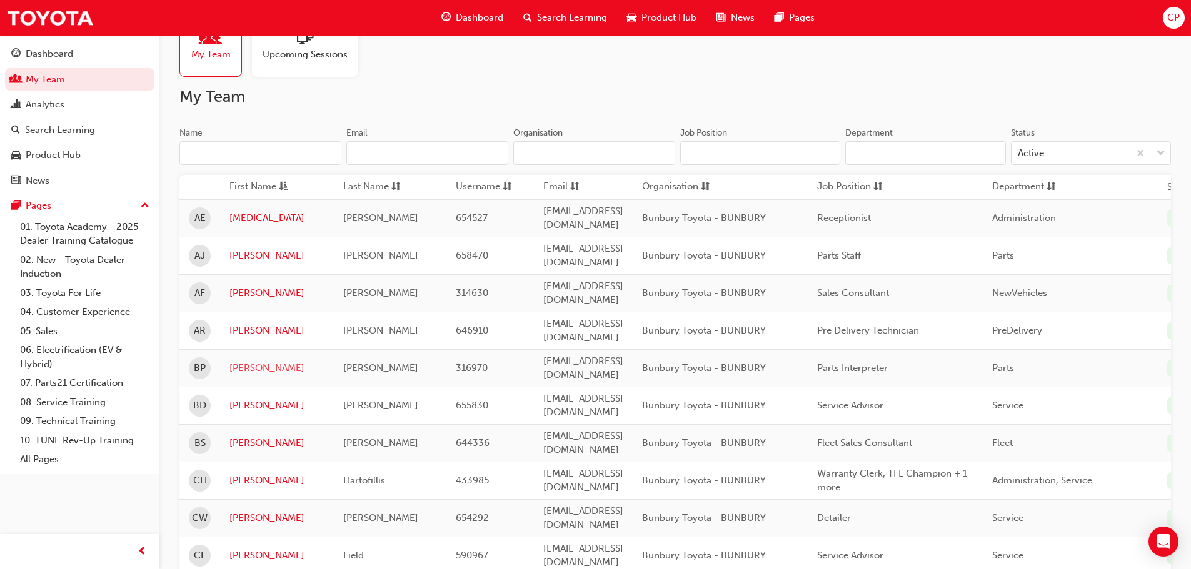
scroll to position [62, 0]
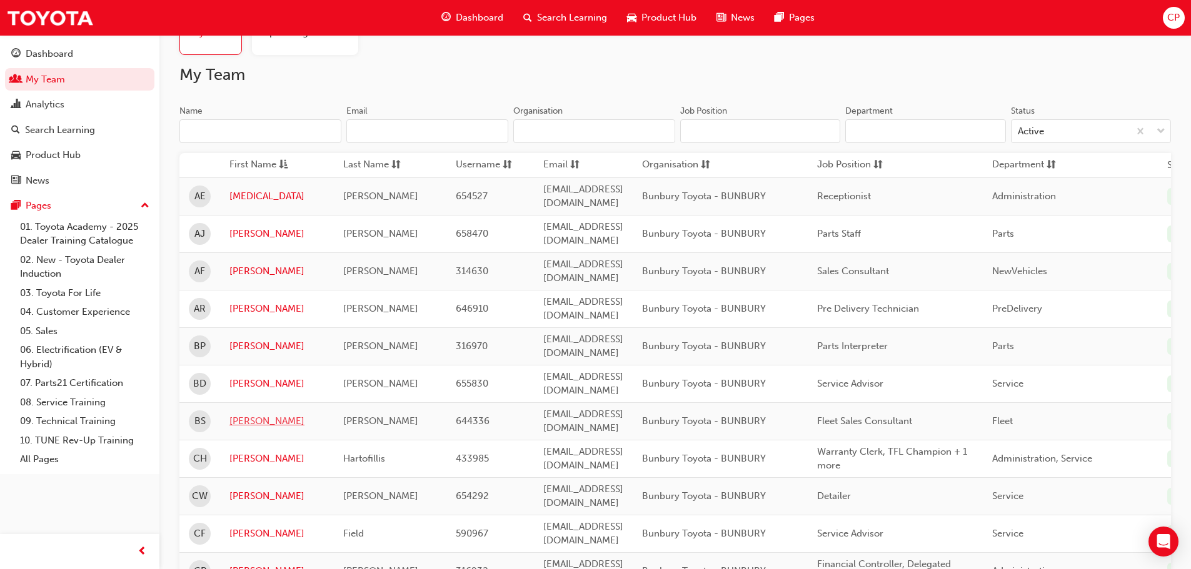
click at [237, 414] on link "[PERSON_NAME]" at bounding box center [276, 421] width 95 height 14
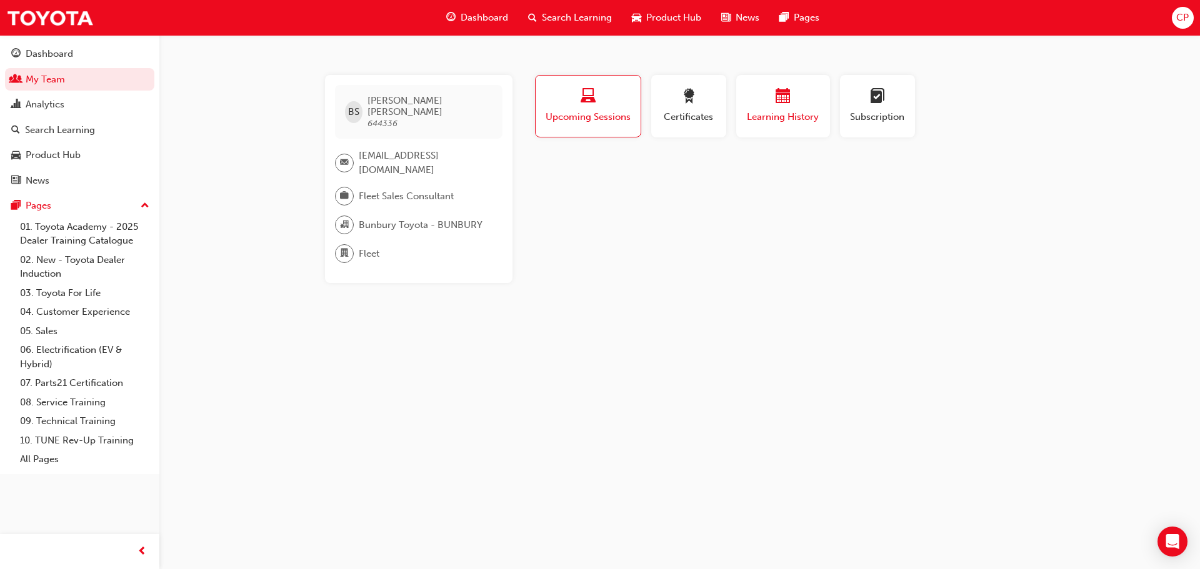
click at [780, 103] on span "calendar-icon" at bounding box center [783, 97] width 15 height 17
